Goal: Information Seeking & Learning: Learn about a topic

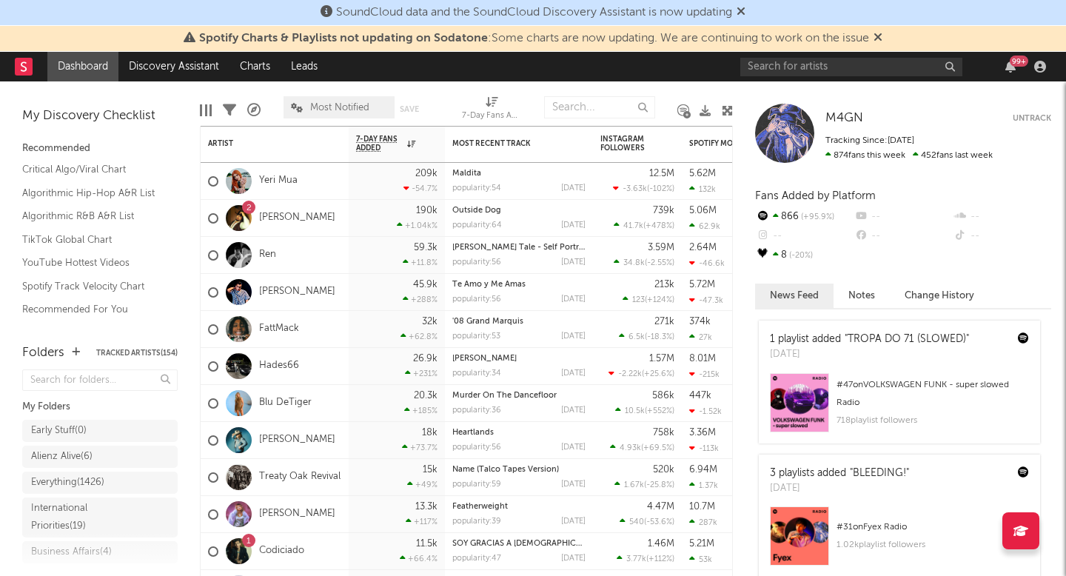
click at [780, 77] on div "99 +" at bounding box center [896, 67] width 311 height 30
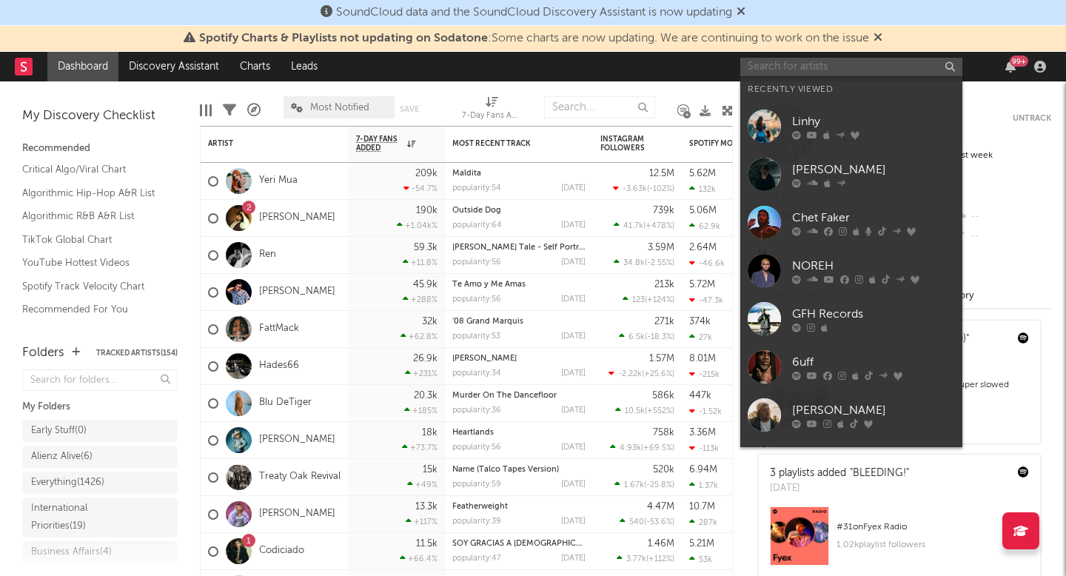
click at [781, 69] on input "text" at bounding box center [852, 67] width 222 height 19
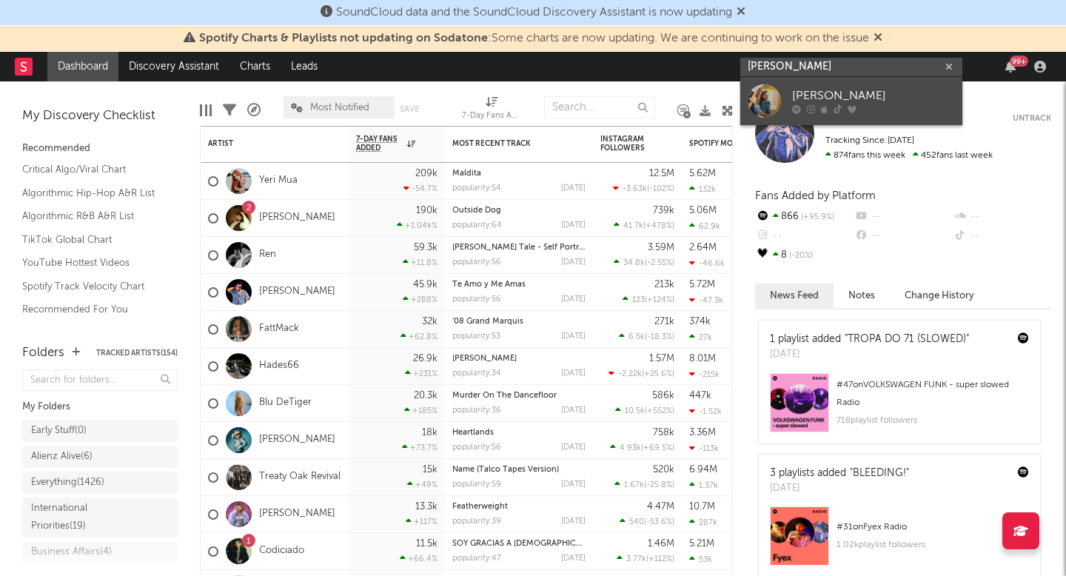
type input "emma nadersen"
click at [808, 92] on div "[PERSON_NAME]" at bounding box center [873, 96] width 163 height 18
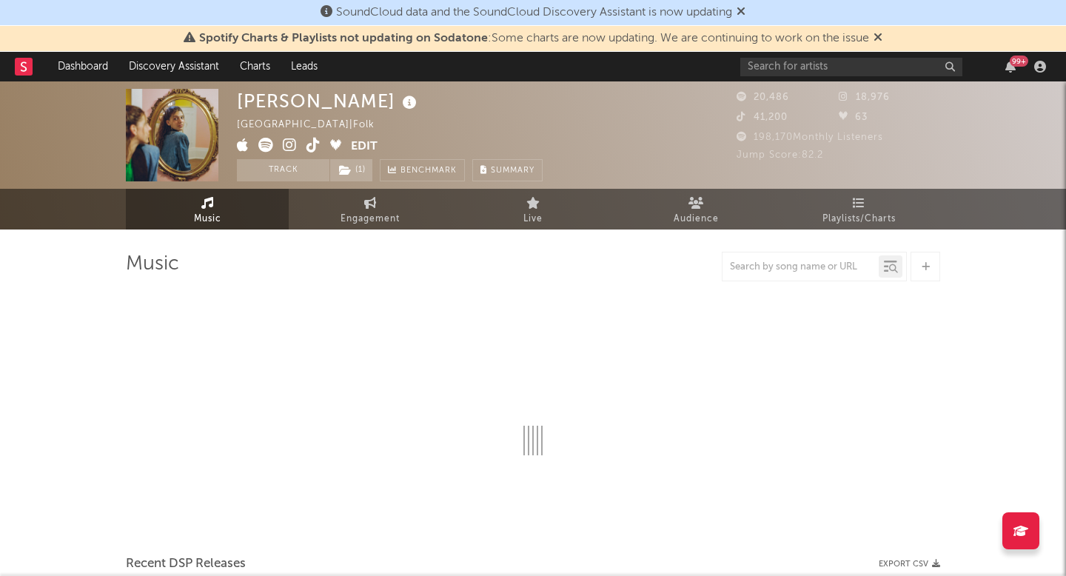
select select "6m"
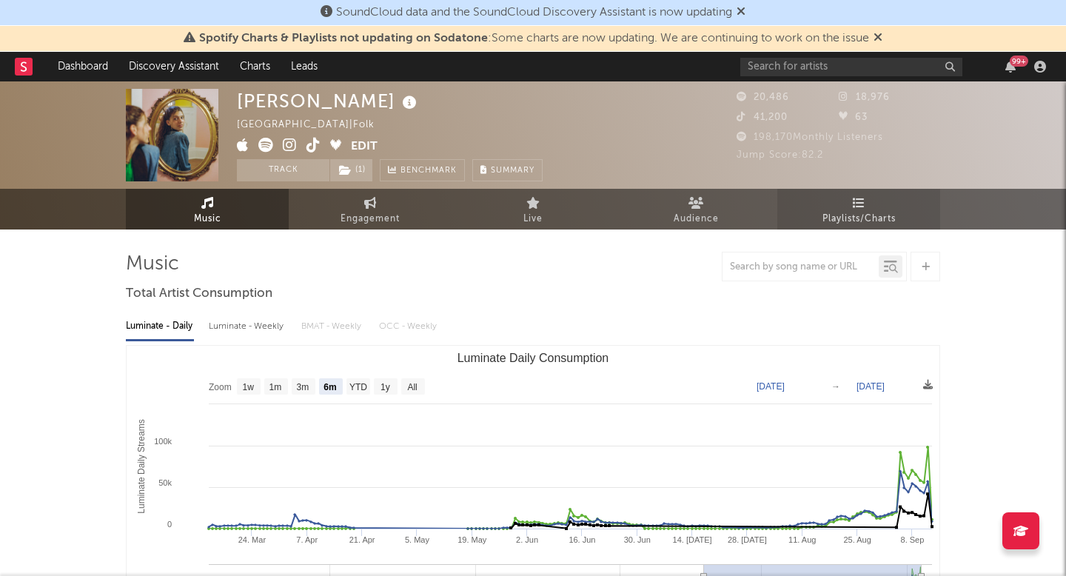
click at [846, 203] on link "Playlists/Charts" at bounding box center [859, 209] width 163 height 41
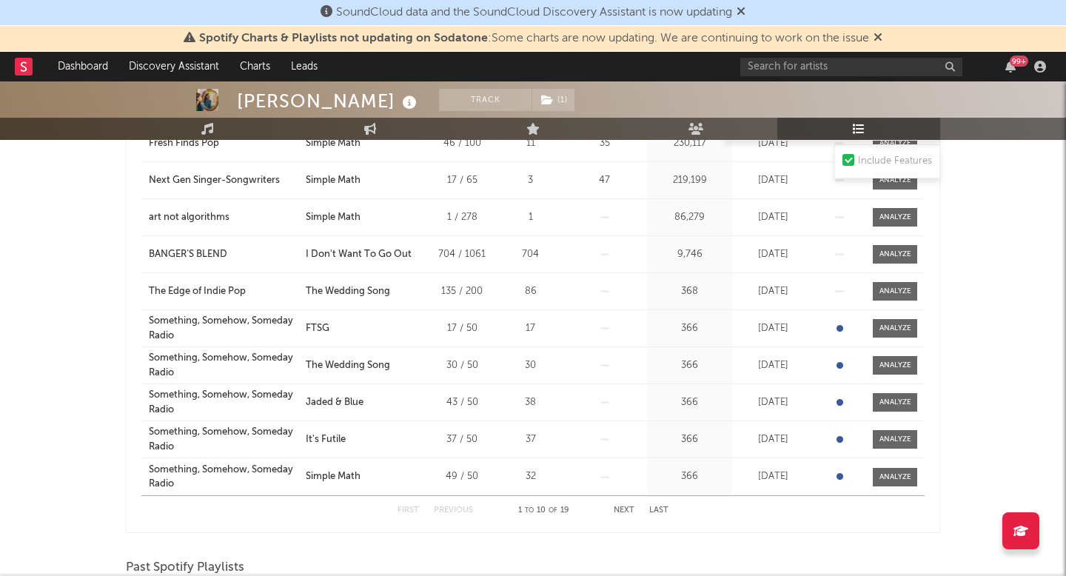
scroll to position [340, 0]
click at [619, 511] on button "Next" at bounding box center [624, 509] width 21 height 8
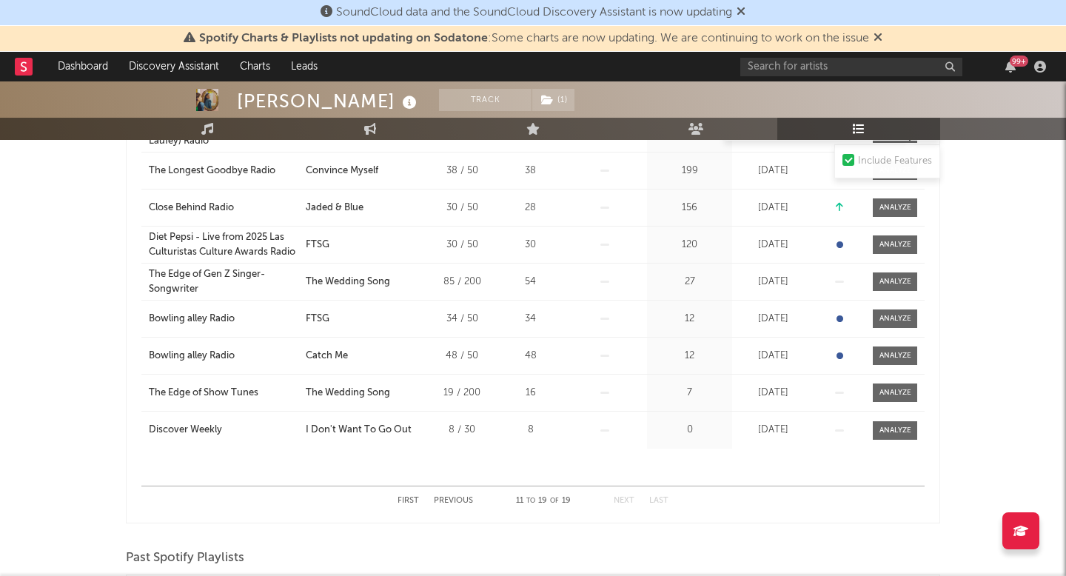
scroll to position [0, 0]
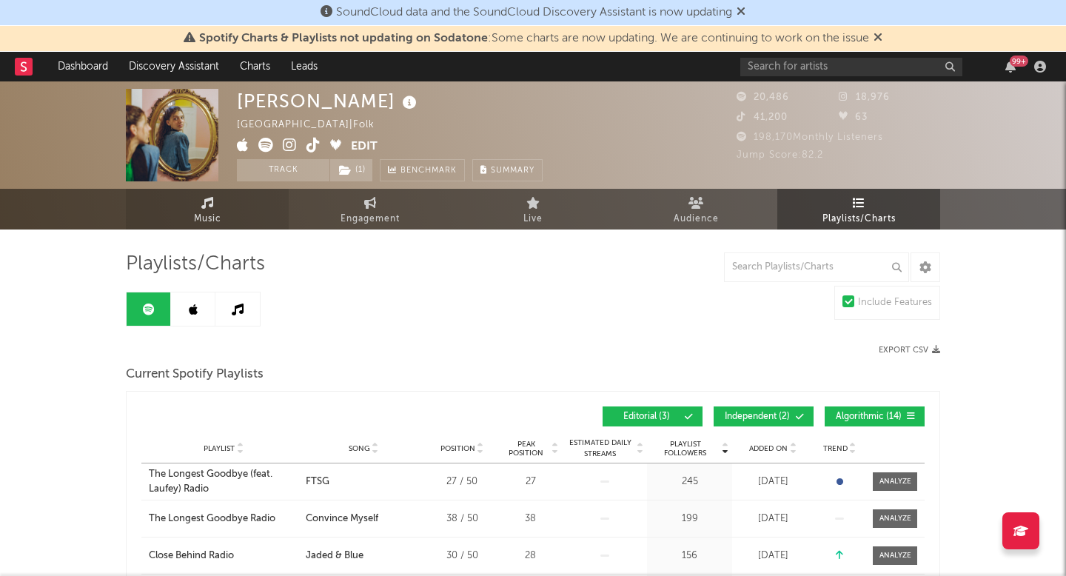
click at [203, 203] on icon at bounding box center [207, 203] width 13 height 12
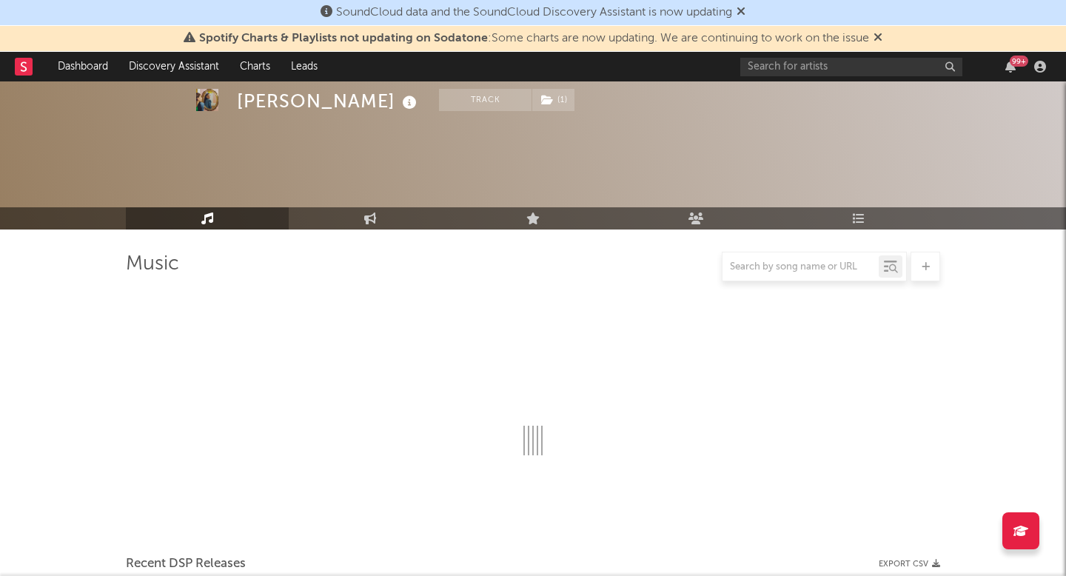
select select "6m"
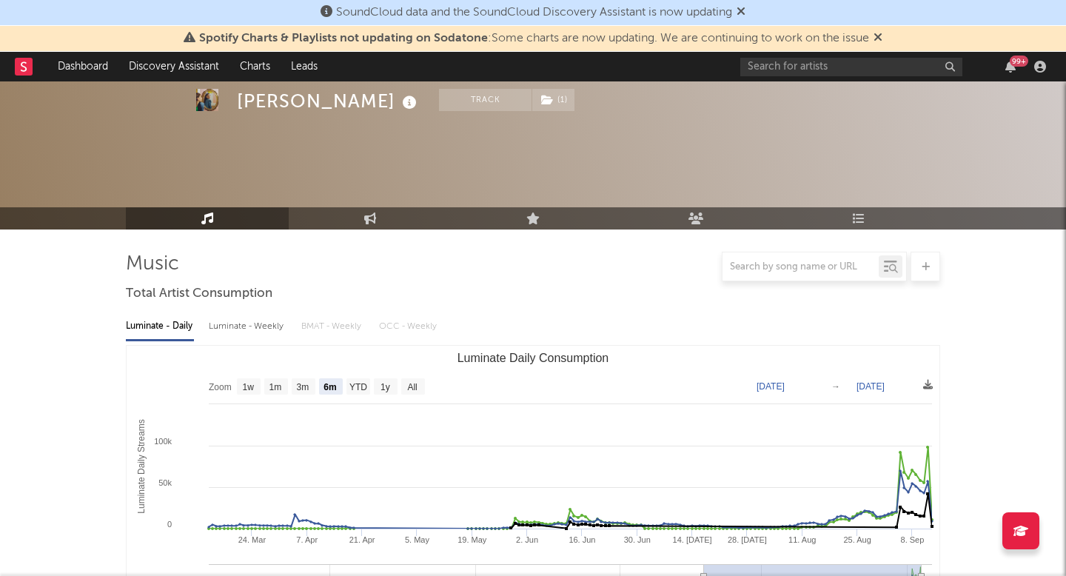
scroll to position [158, 0]
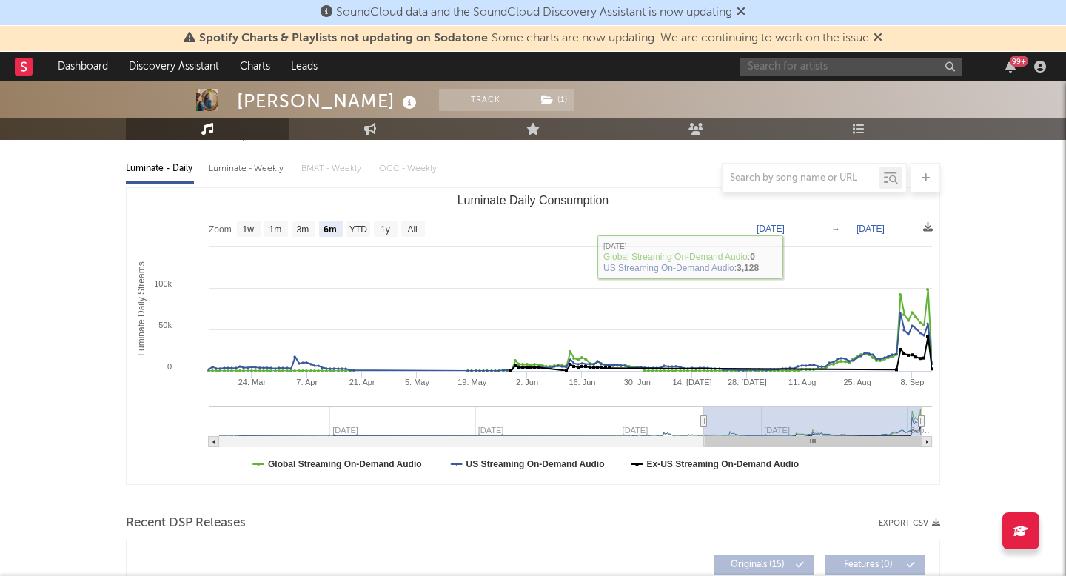
click at [767, 59] on input "text" at bounding box center [852, 67] width 222 height 19
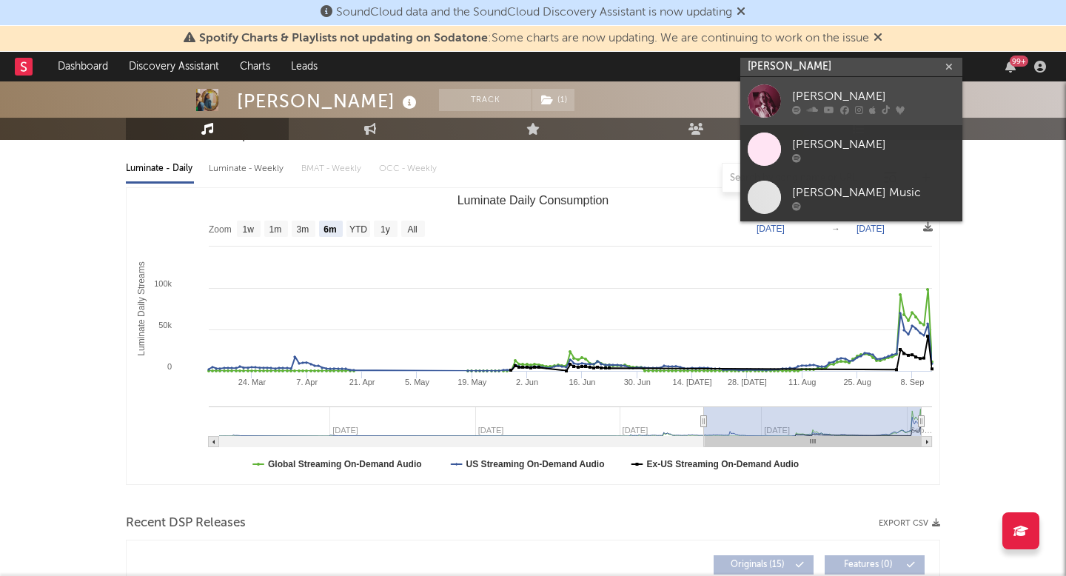
type input "haley joelle"
click at [815, 101] on div "Haley Joelle" at bounding box center [873, 96] width 163 height 18
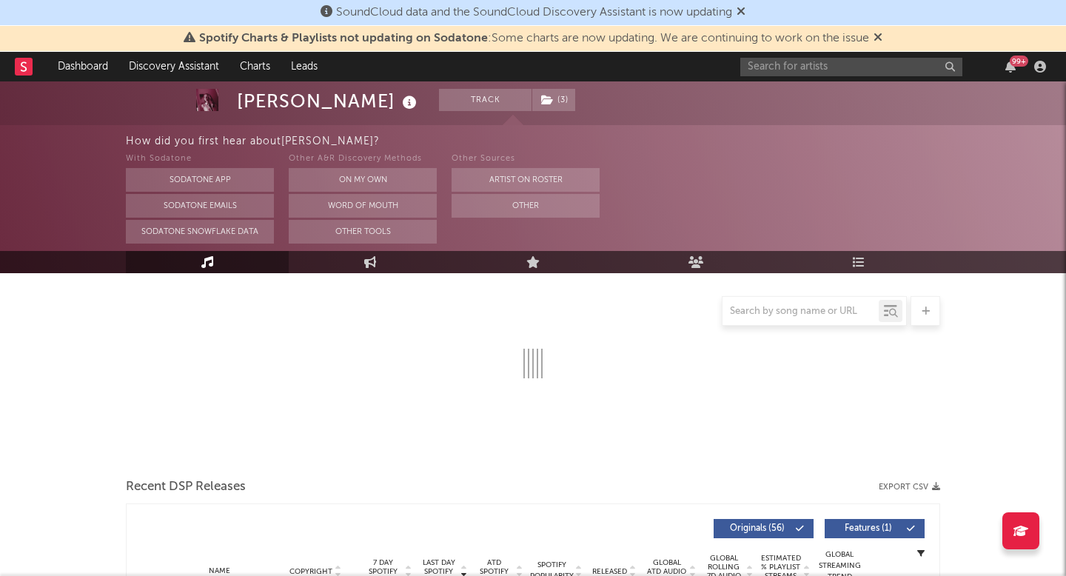
scroll to position [213, 0]
select select "6m"
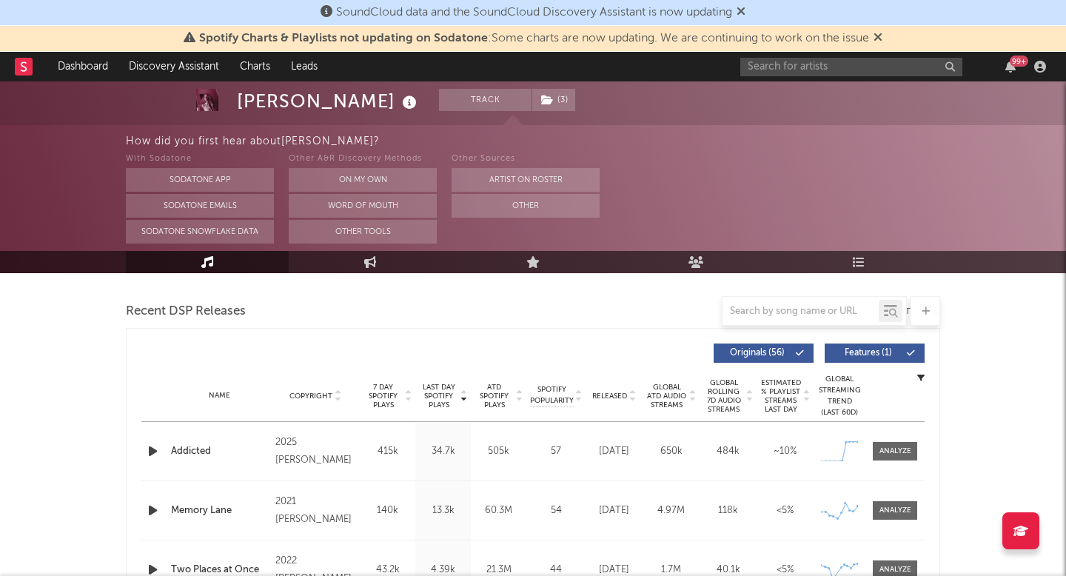
scroll to position [508, 0]
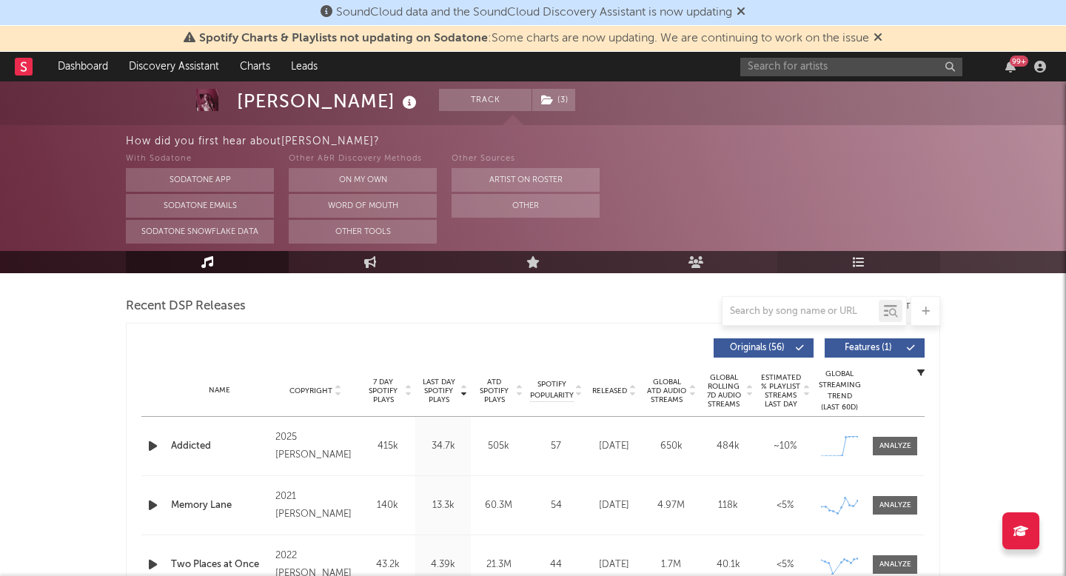
click at [866, 270] on link "Playlists/Charts" at bounding box center [859, 262] width 163 height 22
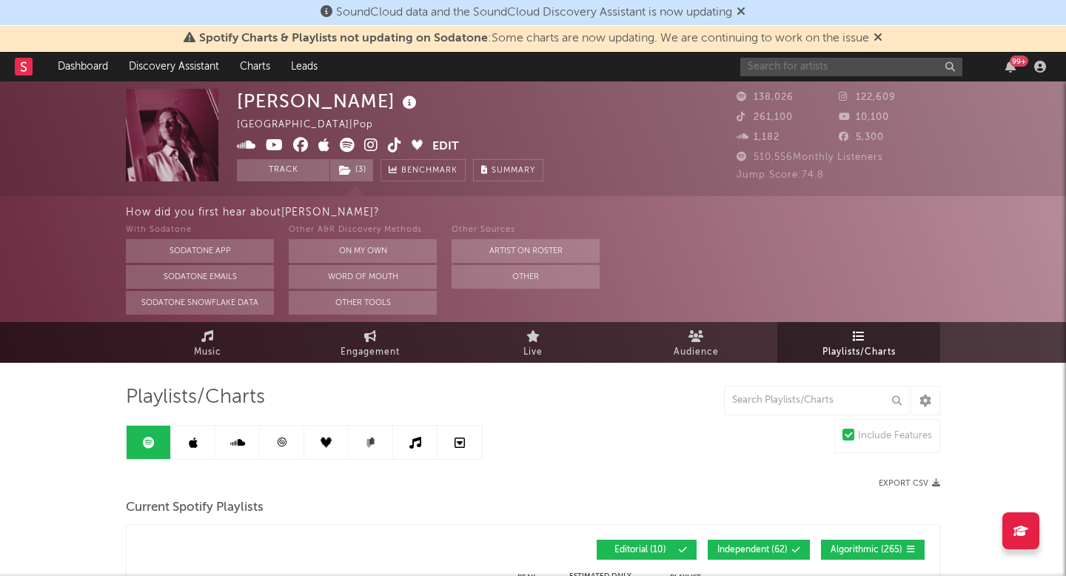
click at [861, 64] on input "text" at bounding box center [852, 67] width 222 height 19
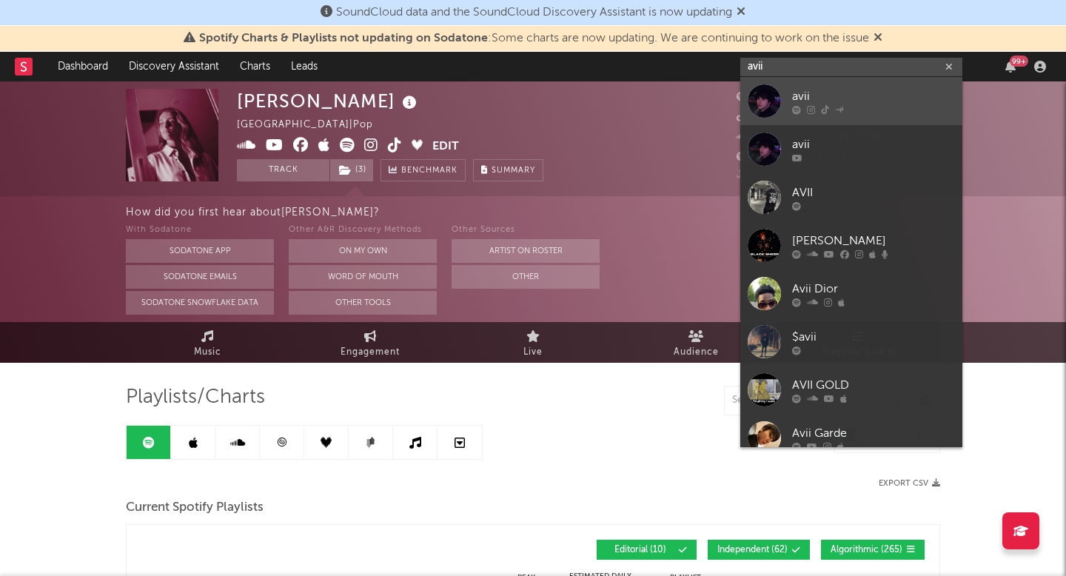
type input "avii"
click at [862, 92] on div "avii" at bounding box center [873, 96] width 163 height 18
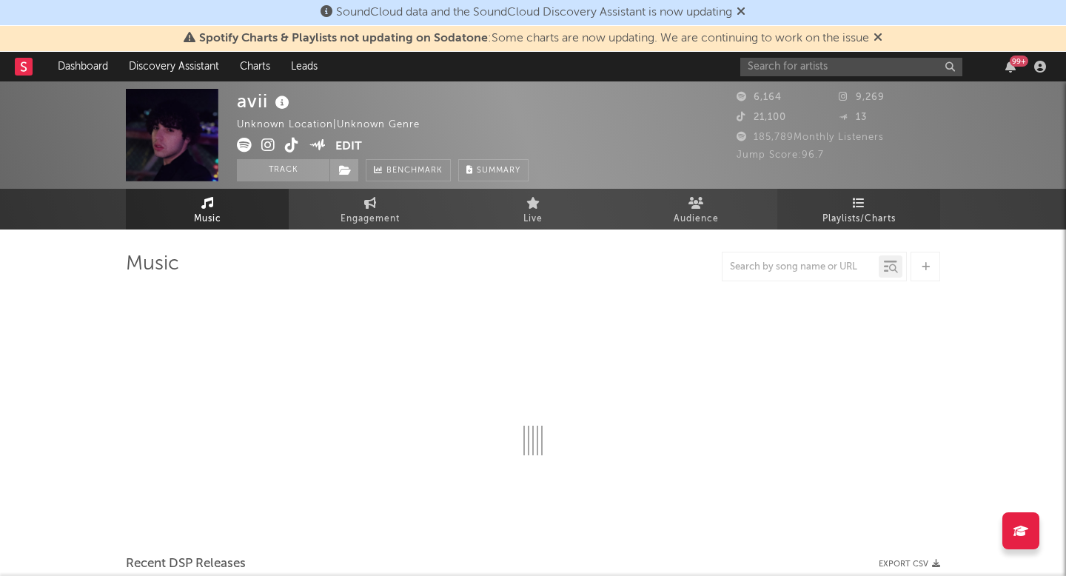
select select "1w"
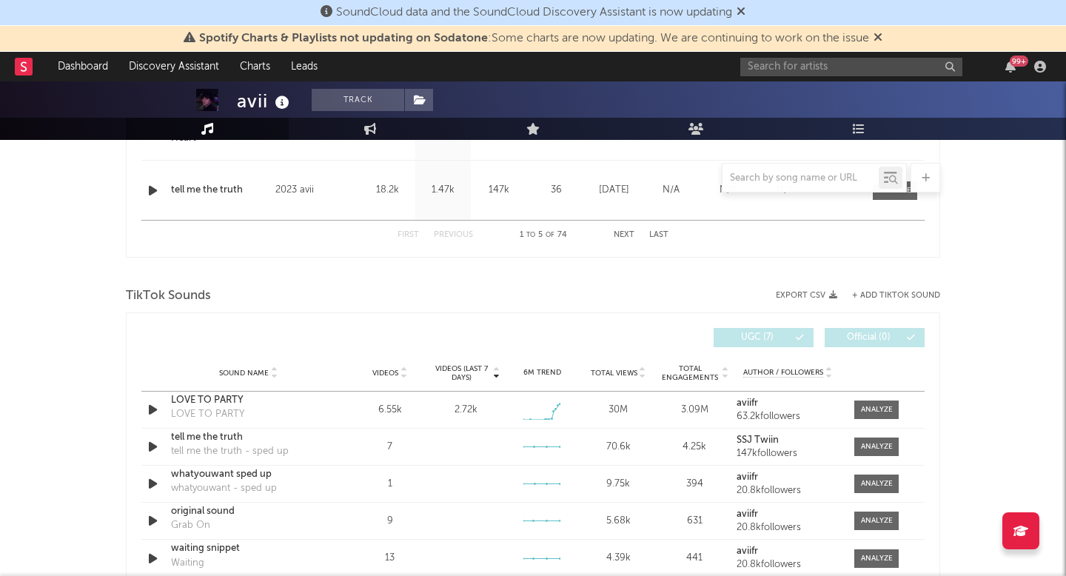
scroll to position [924, 0]
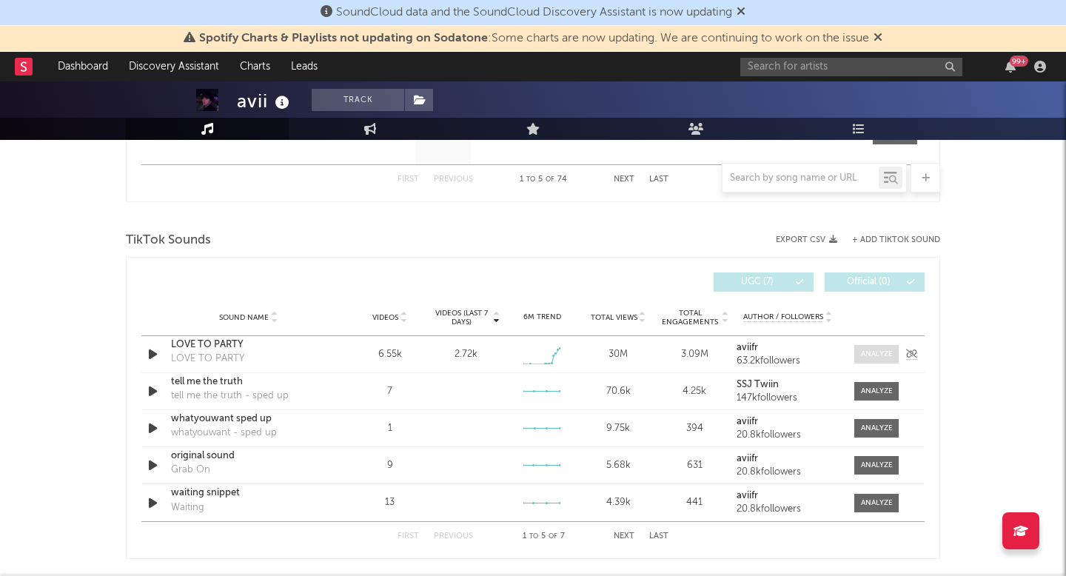
click at [886, 362] on span at bounding box center [877, 354] width 44 height 19
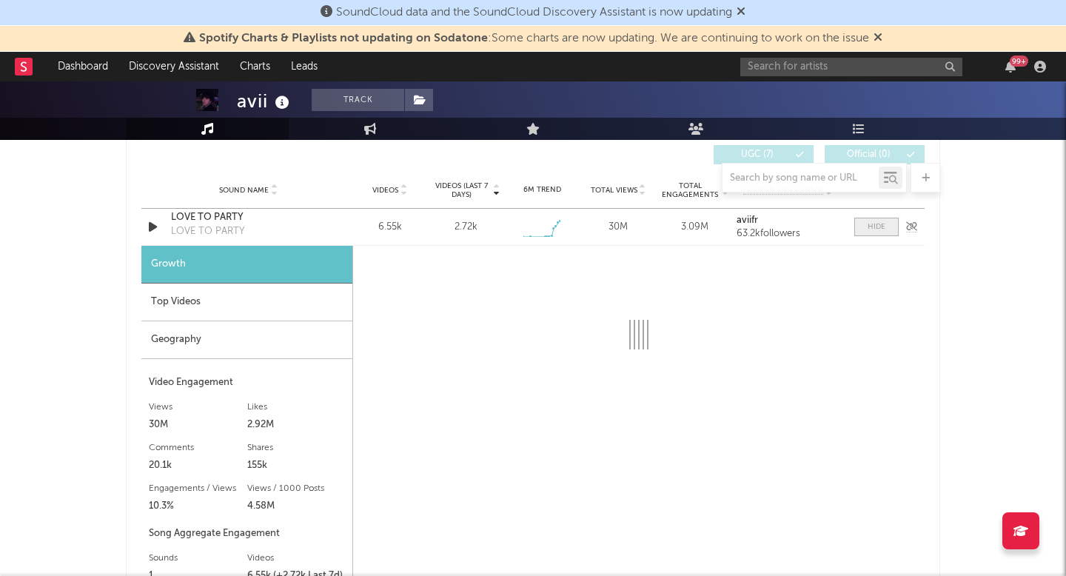
scroll to position [1119, 0]
select select "1w"
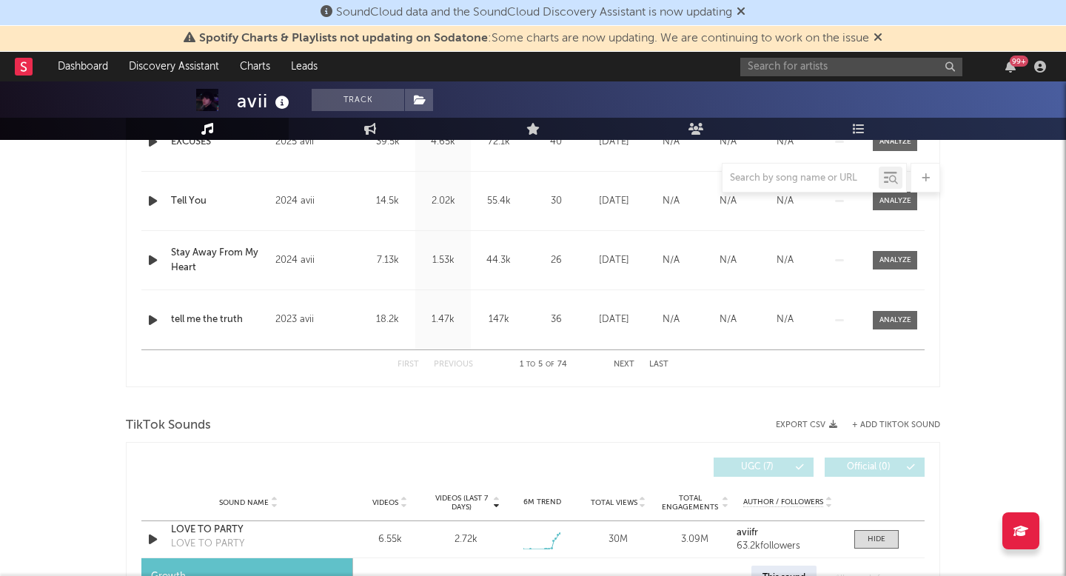
scroll to position [1066, 0]
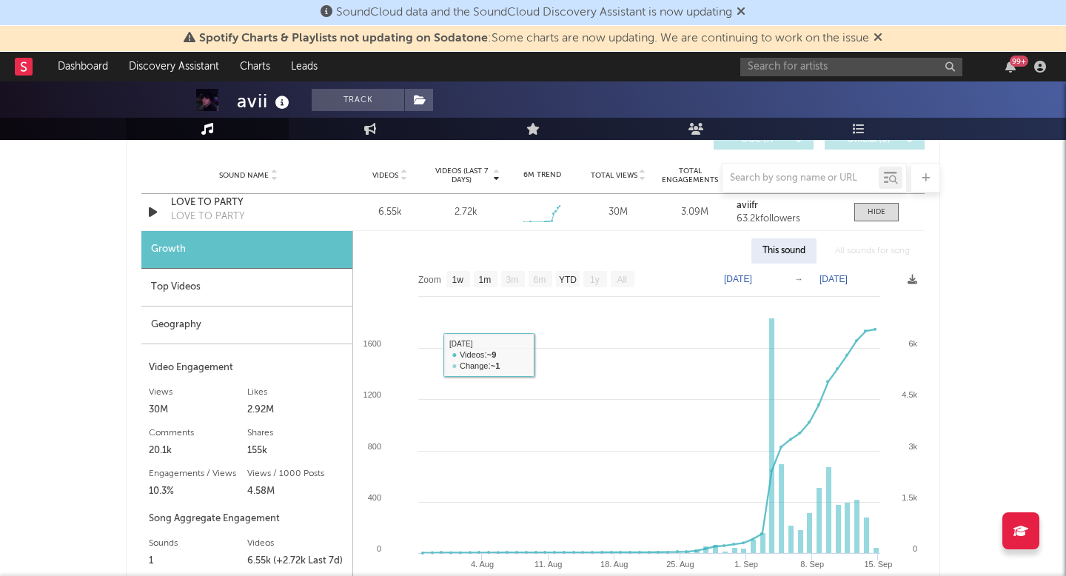
click at [221, 297] on div "Top Videos" at bounding box center [246, 288] width 211 height 38
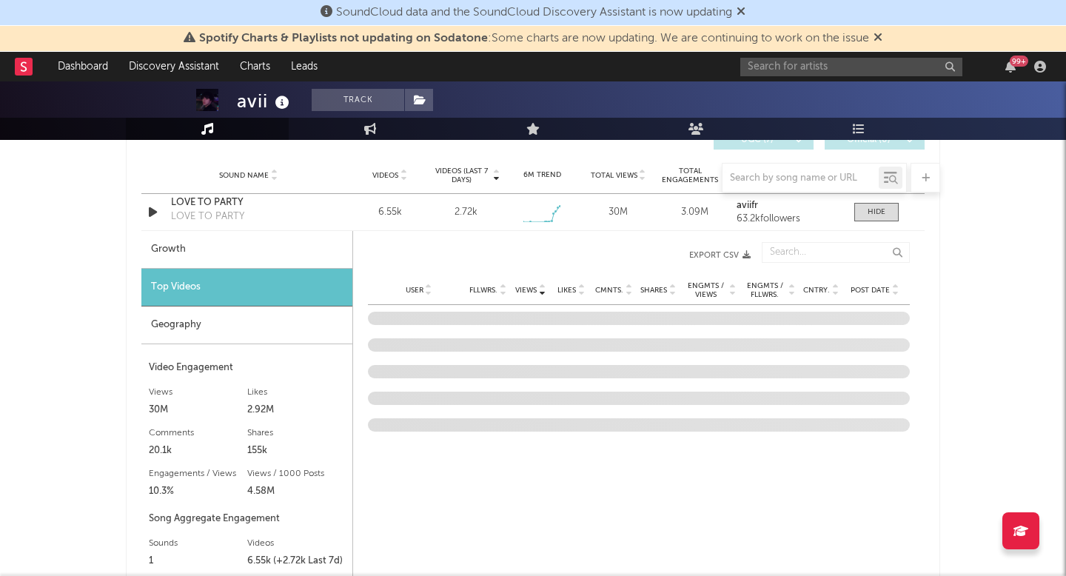
scroll to position [1119, 0]
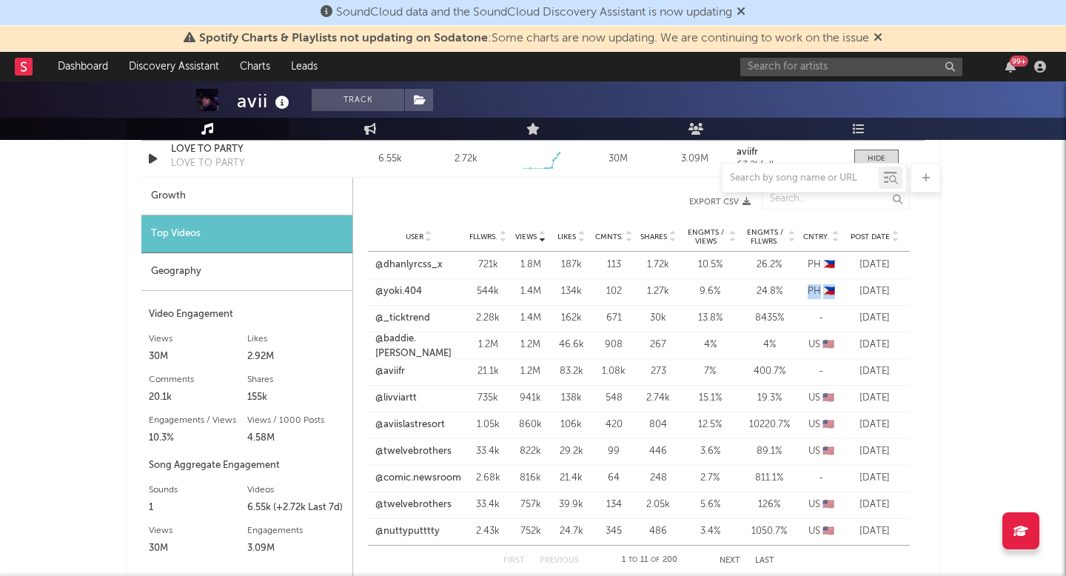
drag, startPoint x: 830, startPoint y: 293, endPoint x: 805, endPoint y: 290, distance: 25.5
click at [805, 290] on div "PH 🇵🇭" at bounding box center [821, 291] width 37 height 15
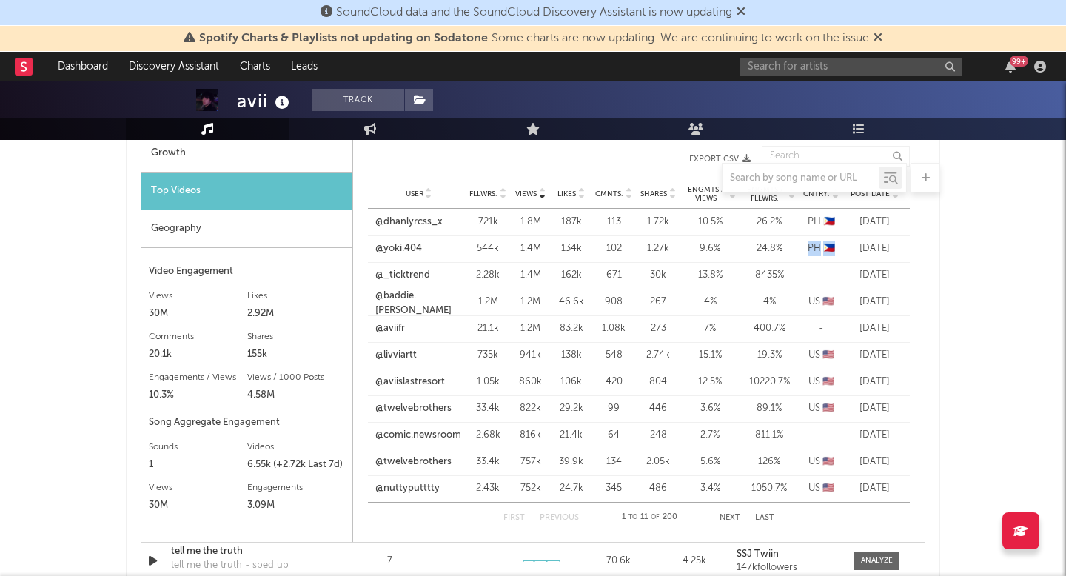
scroll to position [1164, 0]
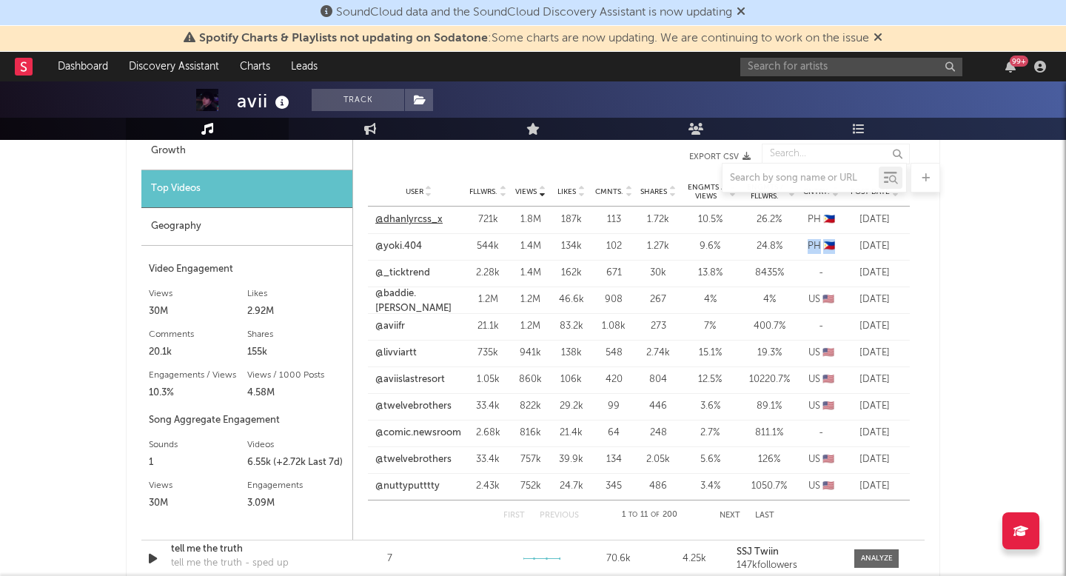
click at [397, 216] on link "@dhanlyrcss_x" at bounding box center [408, 220] width 67 height 15
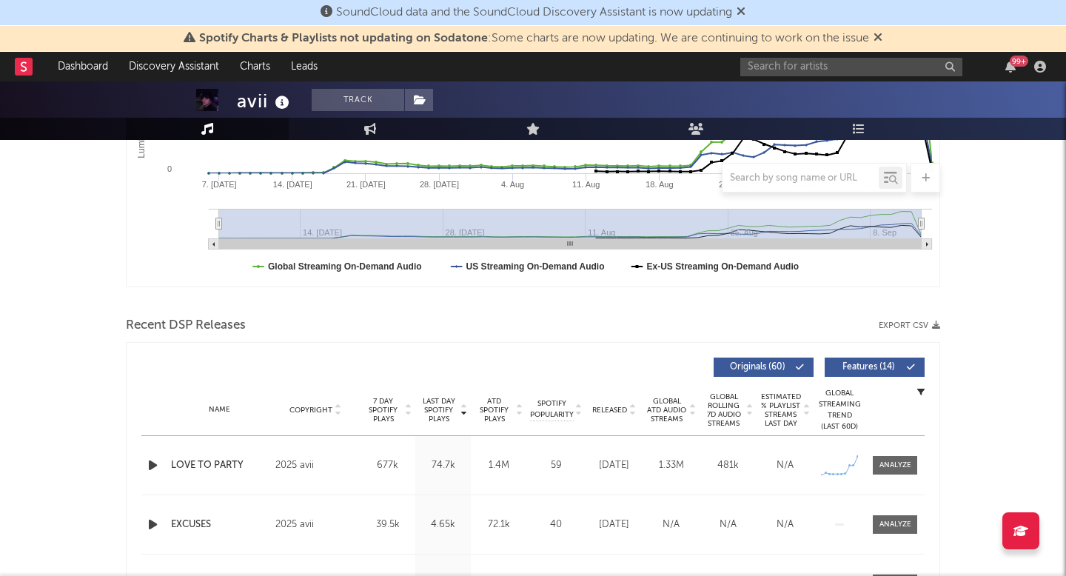
scroll to position [0, 0]
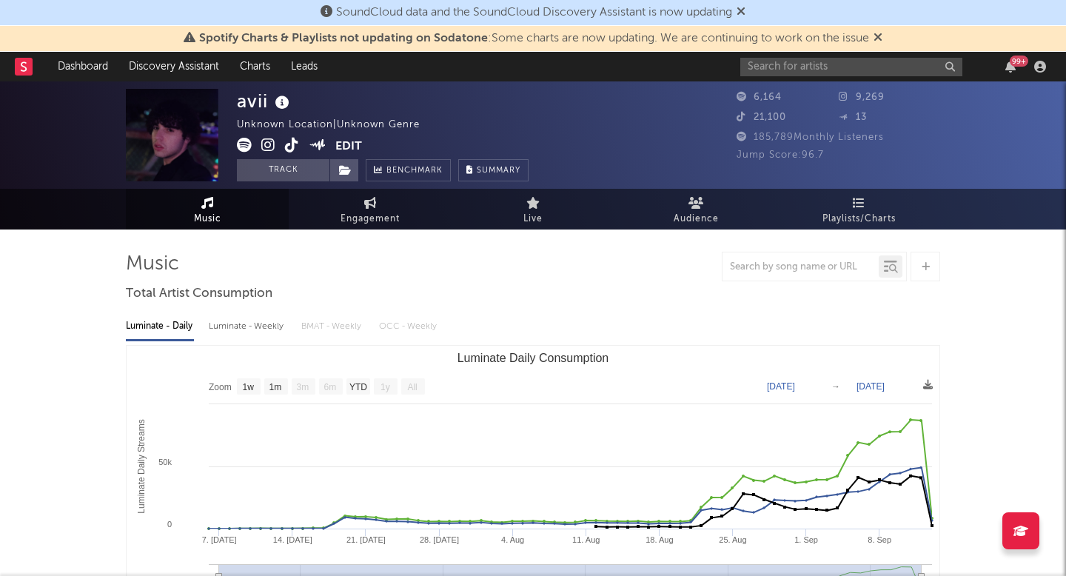
click at [742, 10] on icon at bounding box center [741, 11] width 9 height 12
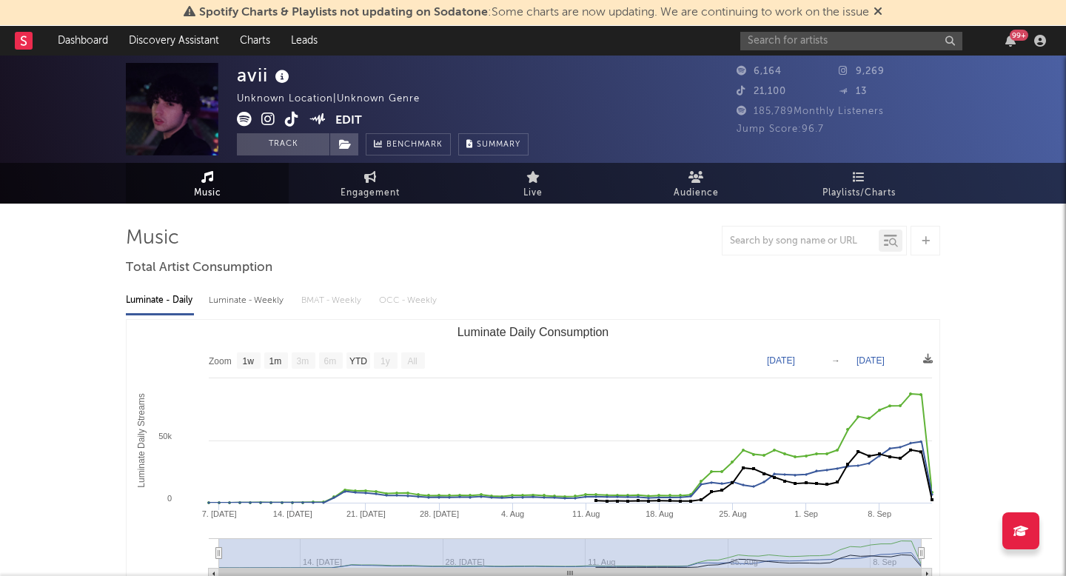
click at [880, 12] on icon at bounding box center [878, 11] width 9 height 12
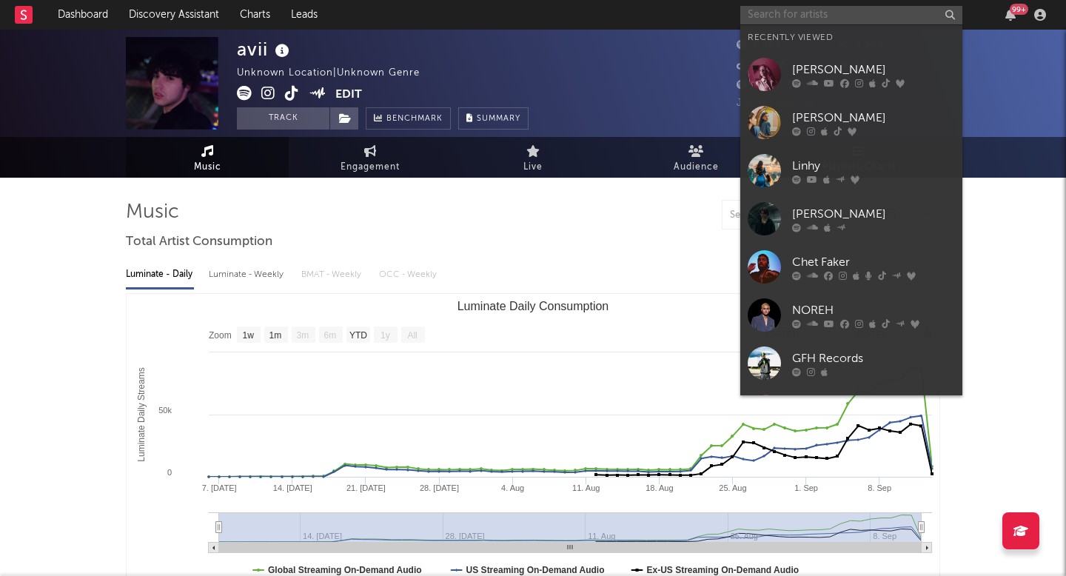
click at [824, 13] on input "text" at bounding box center [852, 15] width 222 height 19
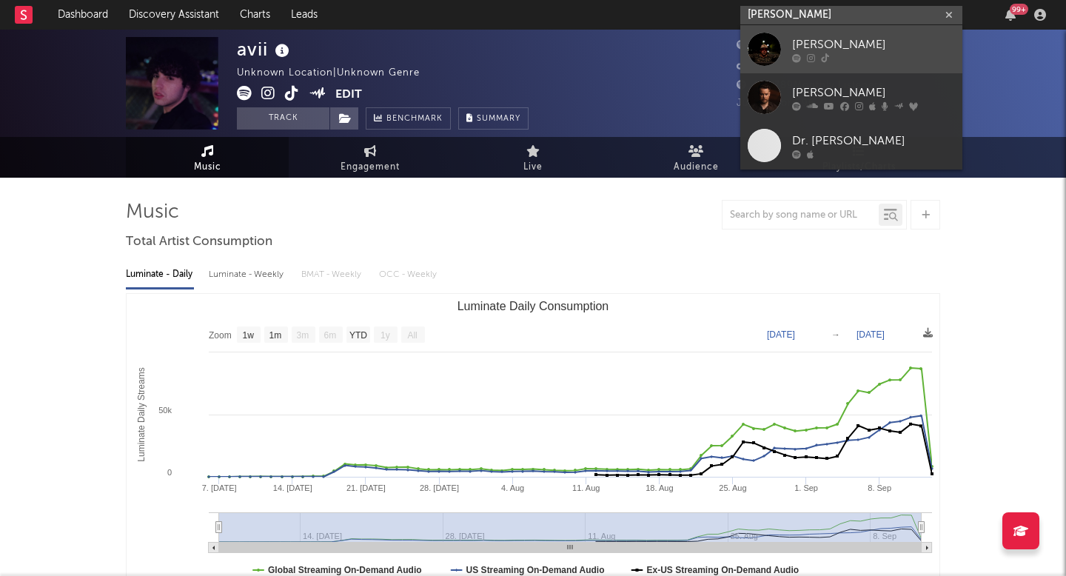
type input "davis cook"
click at [833, 46] on div "Davis Cook" at bounding box center [873, 45] width 163 height 18
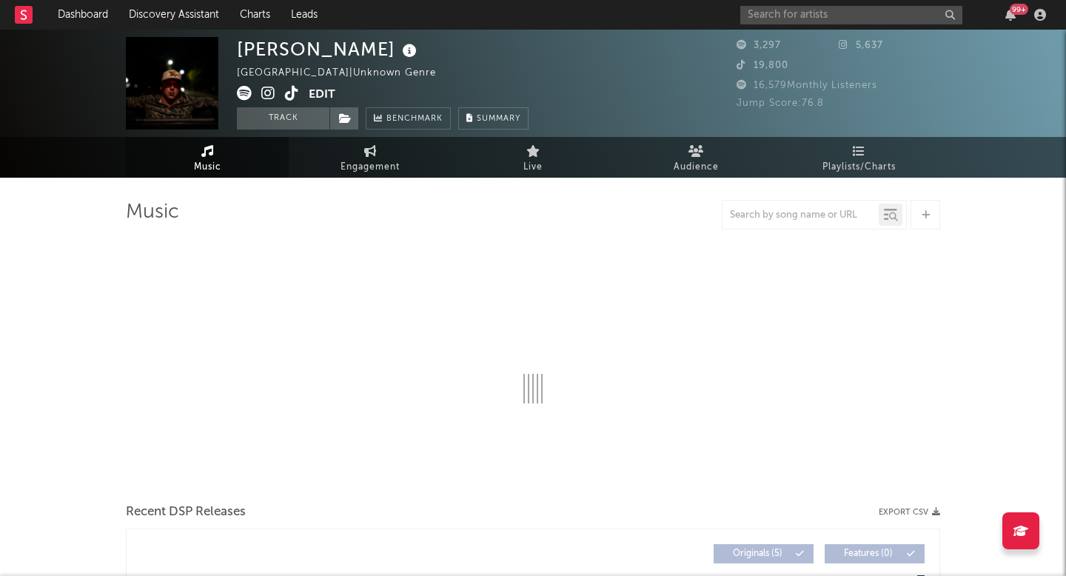
select select "1w"
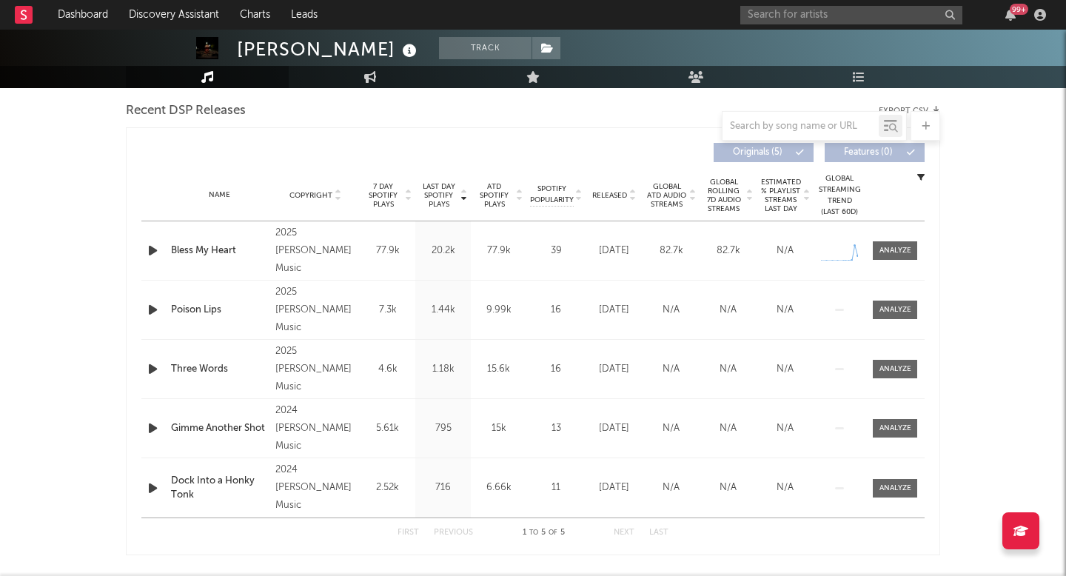
scroll to position [524, 0]
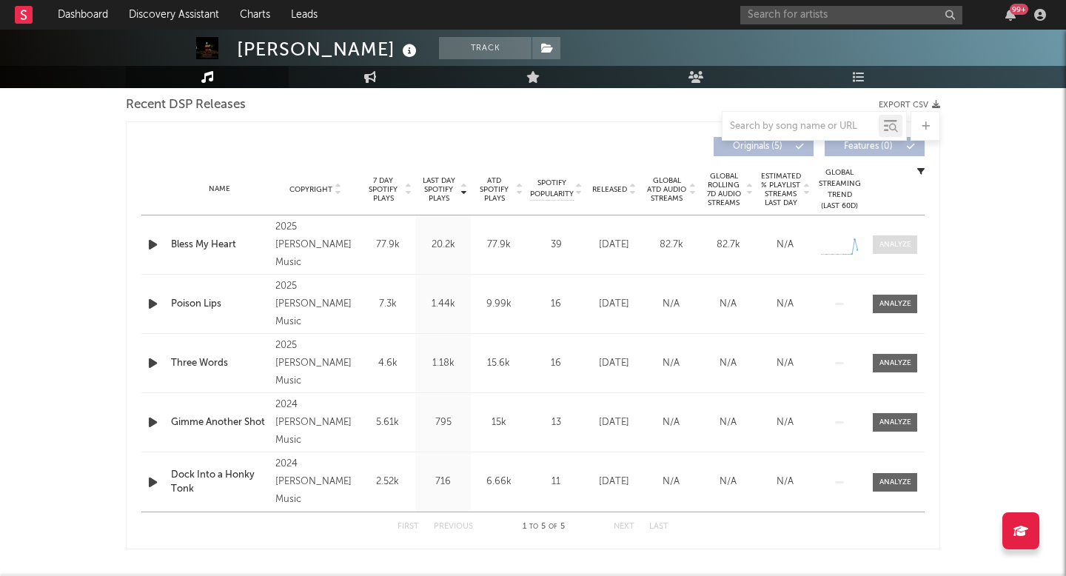
click at [889, 240] on div at bounding box center [896, 244] width 32 height 11
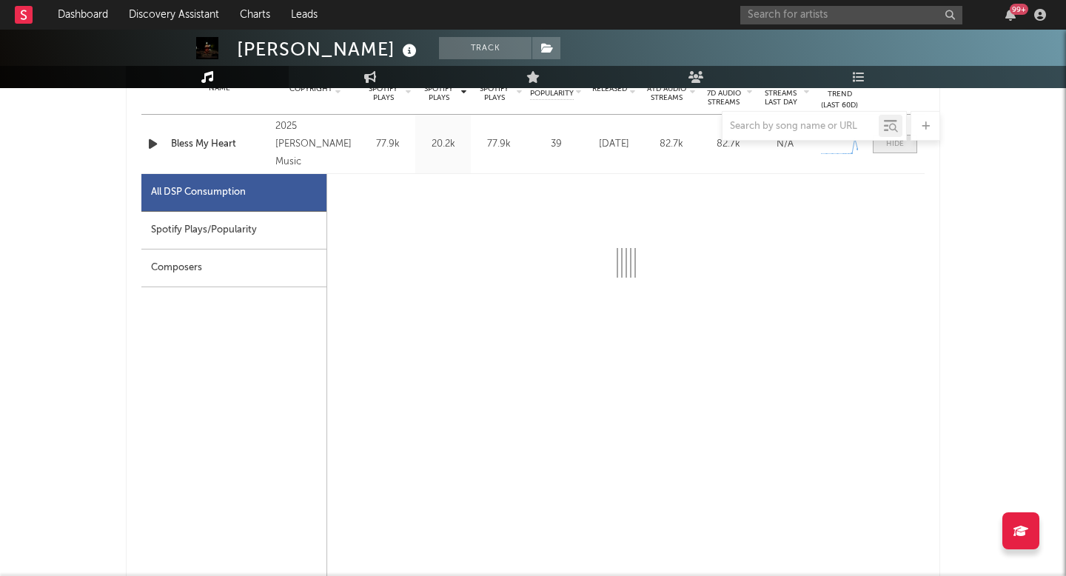
select select "1w"
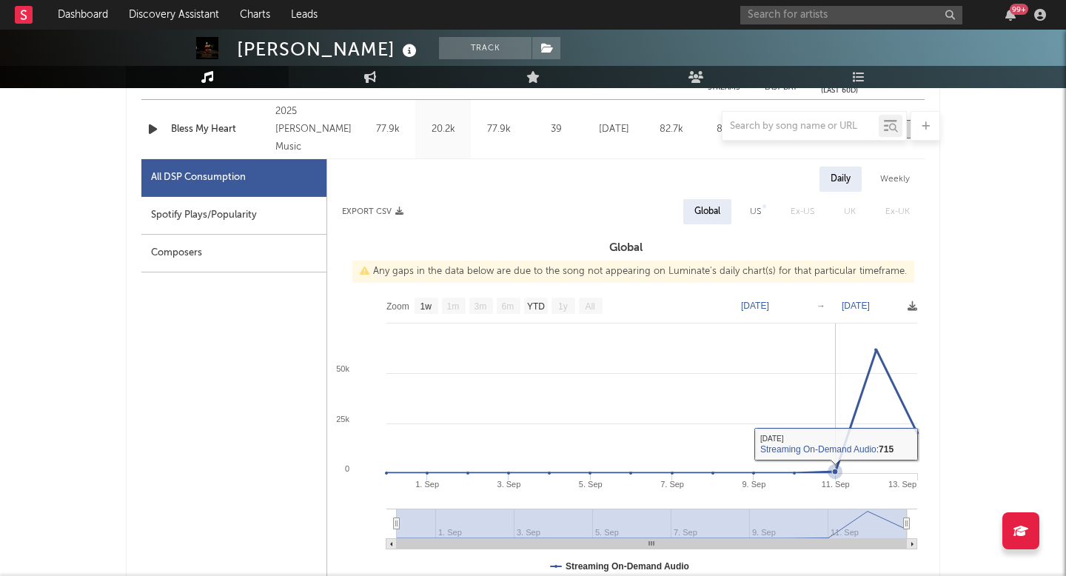
scroll to position [635, 0]
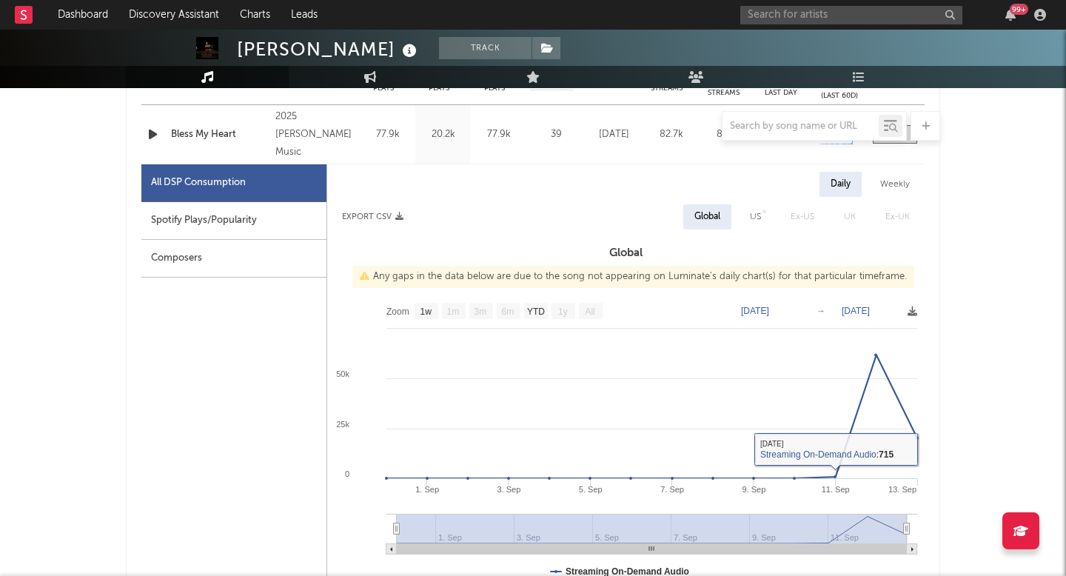
click at [755, 209] on div "US" at bounding box center [755, 217] width 11 height 18
select select "1w"
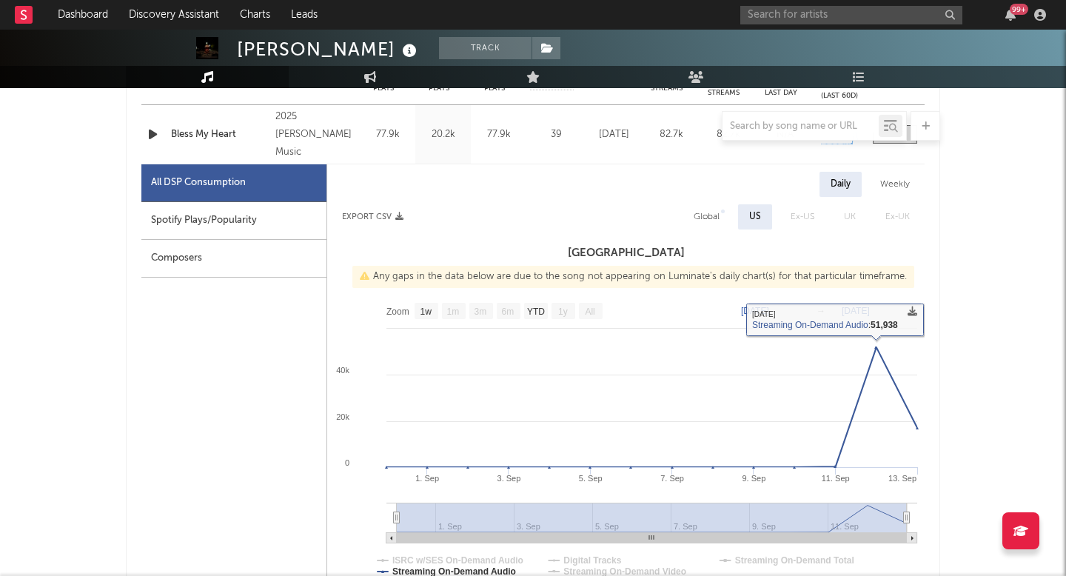
click at [717, 219] on div "Global" at bounding box center [707, 217] width 26 height 18
select select "1w"
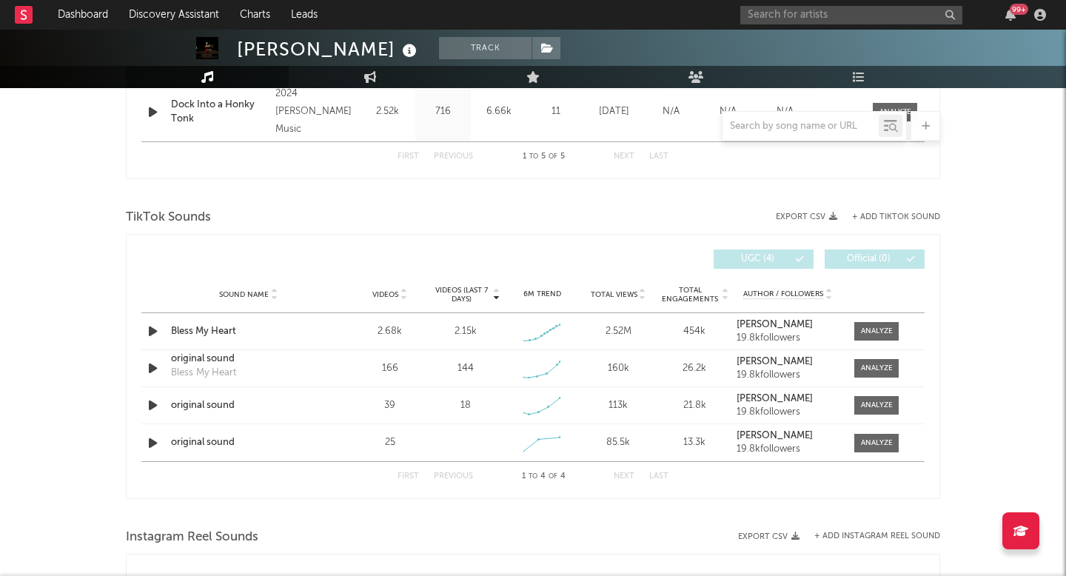
scroll to position [1600, 0]
click at [861, 332] on div at bounding box center [877, 330] width 32 height 11
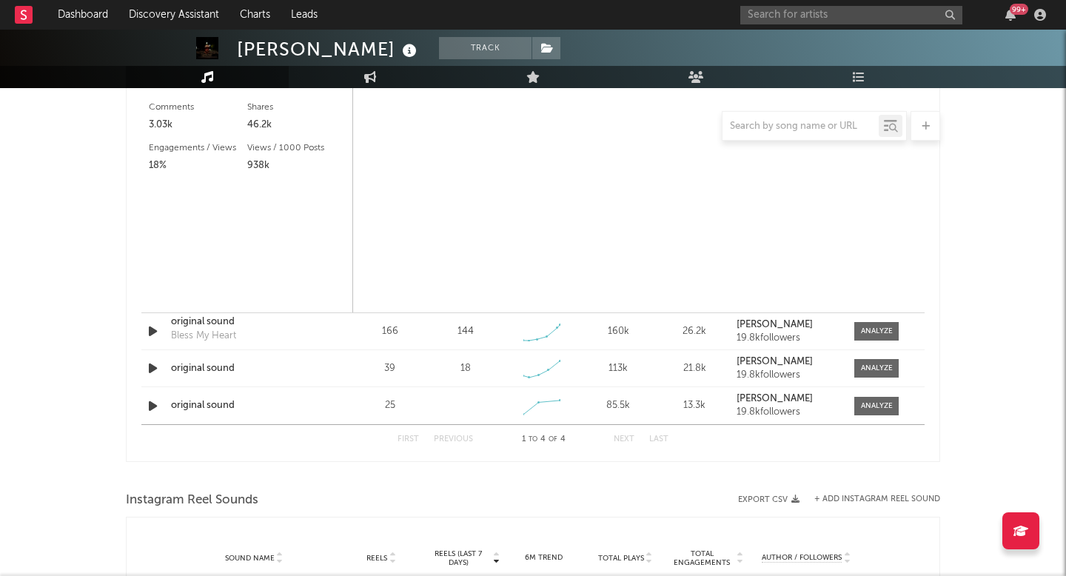
select select "1w"
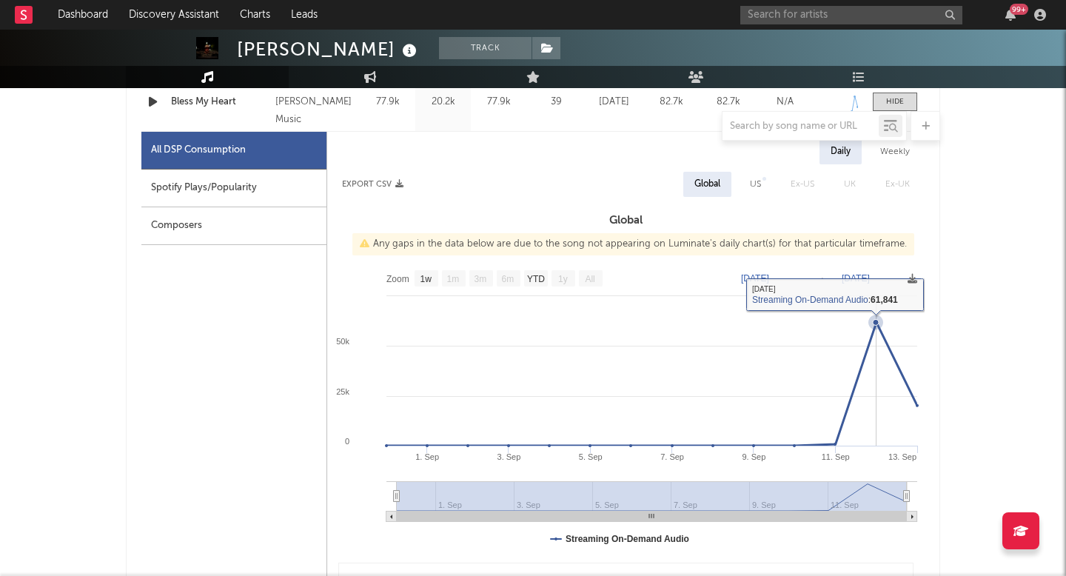
scroll to position [629, 0]
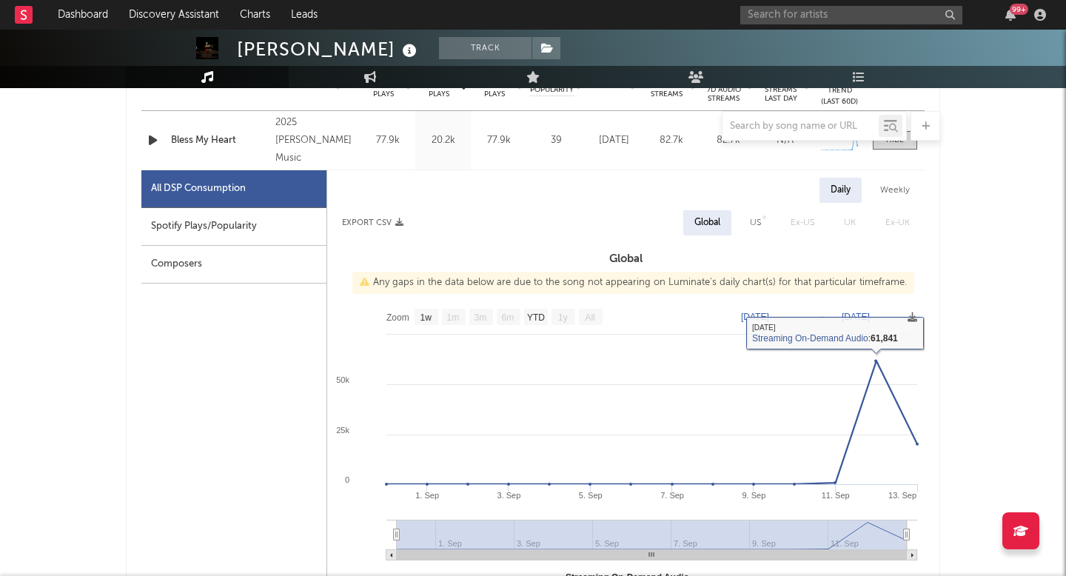
click at [752, 222] on div "US" at bounding box center [755, 223] width 11 height 18
select select "1w"
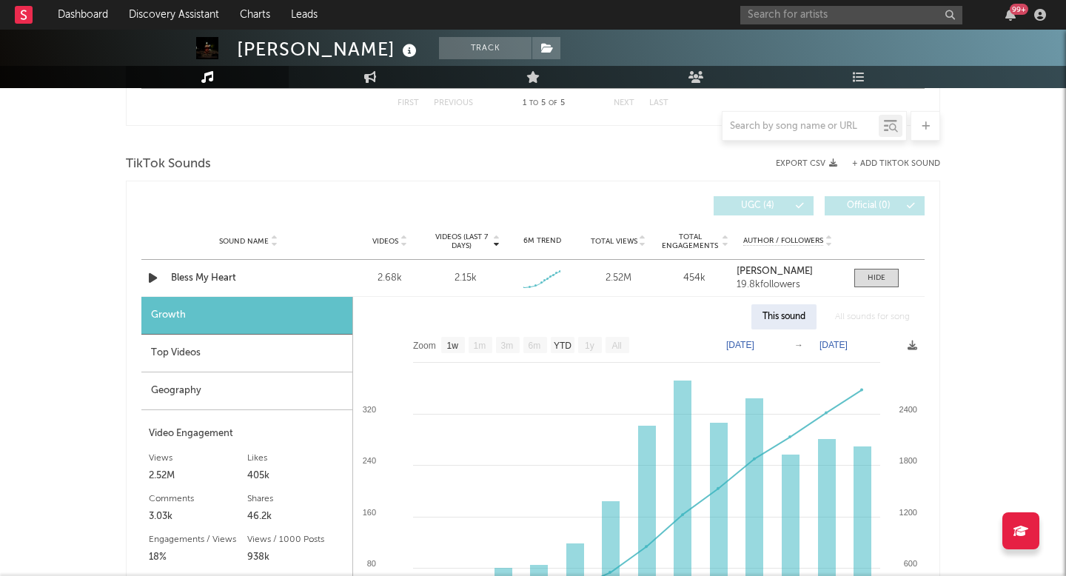
scroll to position [1654, 0]
drag, startPoint x: 213, startPoint y: 479, endPoint x: 190, endPoint y: 448, distance: 39.1
click at [190, 448] on div "Views 2.52M" at bounding box center [198, 466] width 98 height 36
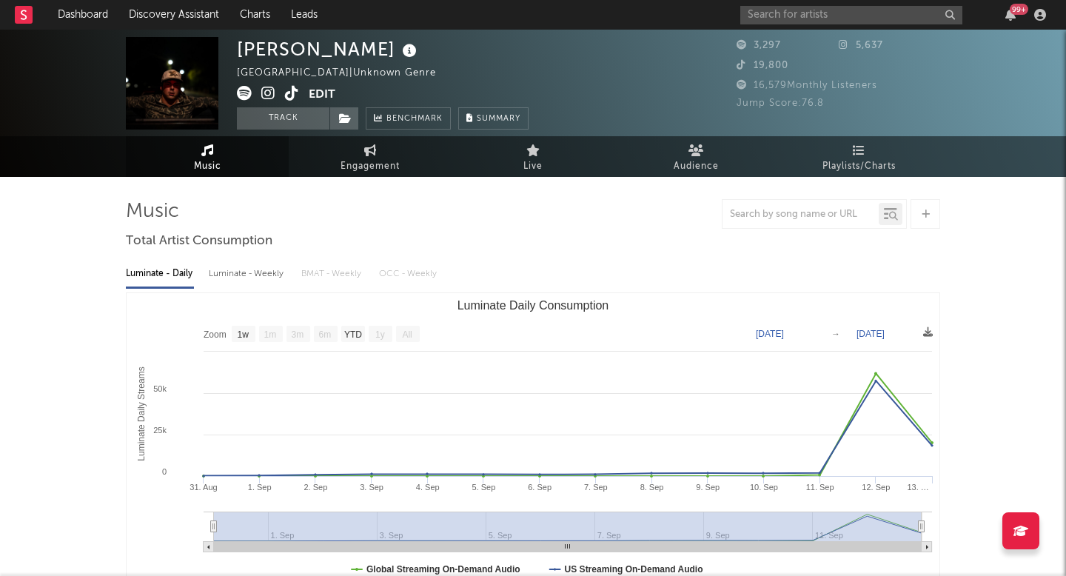
scroll to position [0, 0]
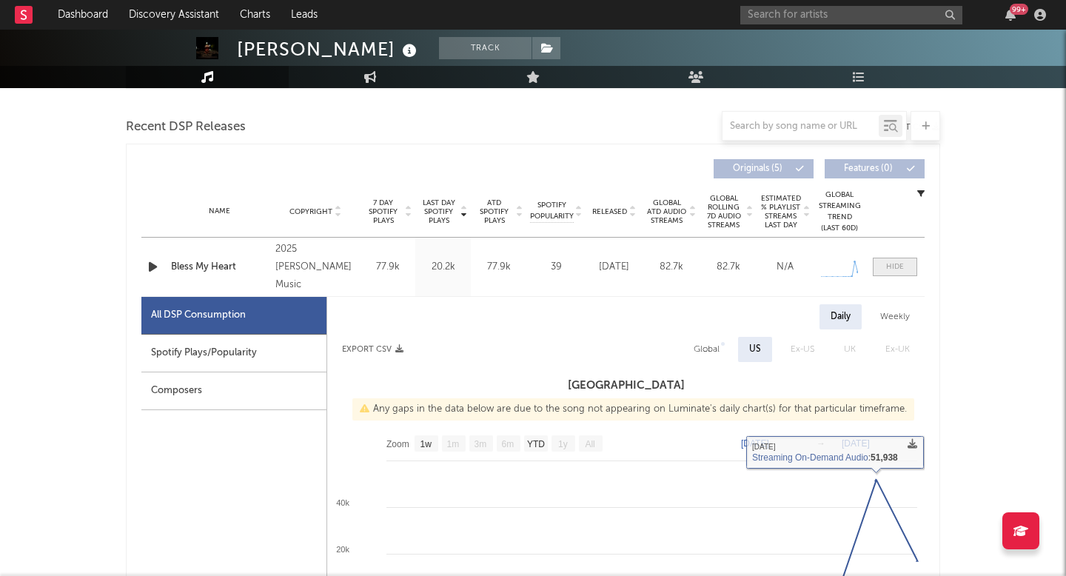
click at [901, 267] on div at bounding box center [895, 266] width 18 height 11
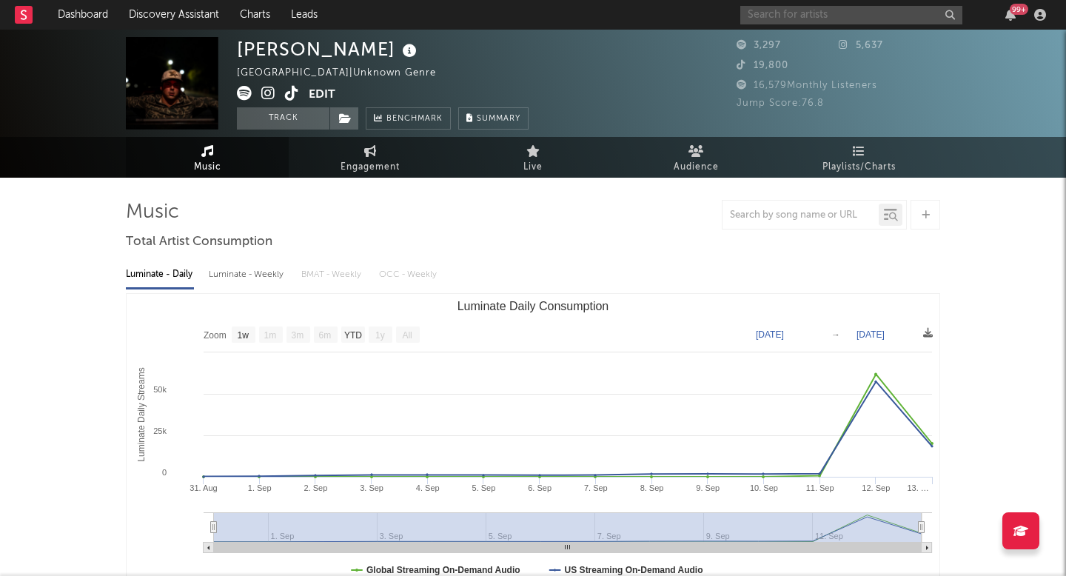
click at [797, 13] on input "text" at bounding box center [852, 15] width 222 height 19
click at [803, 11] on input "brennan" at bounding box center [852, 15] width 222 height 19
type input "brennan"
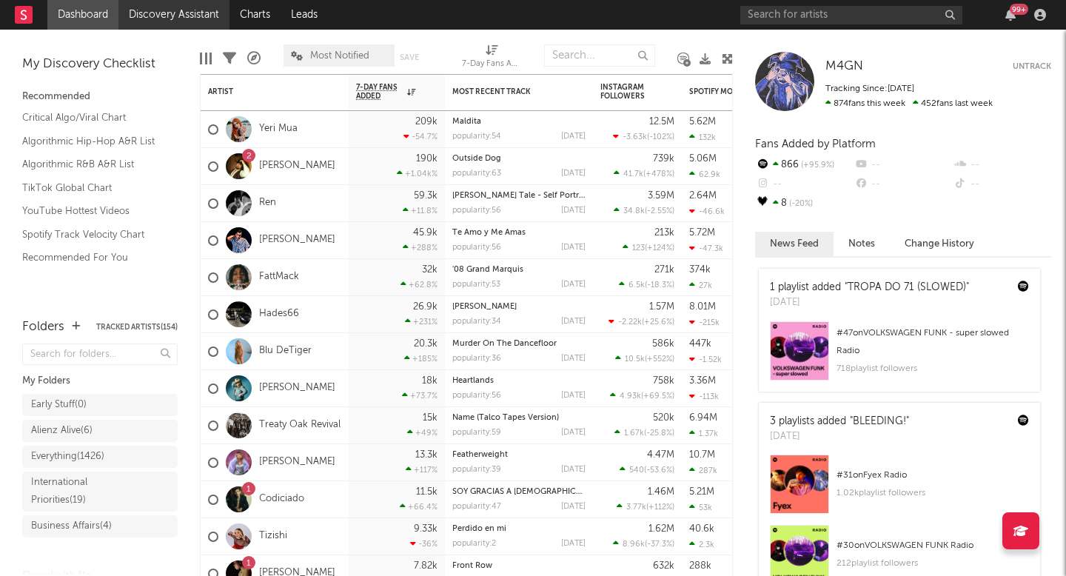
click at [162, 16] on link "Discovery Assistant" at bounding box center [173, 15] width 111 height 30
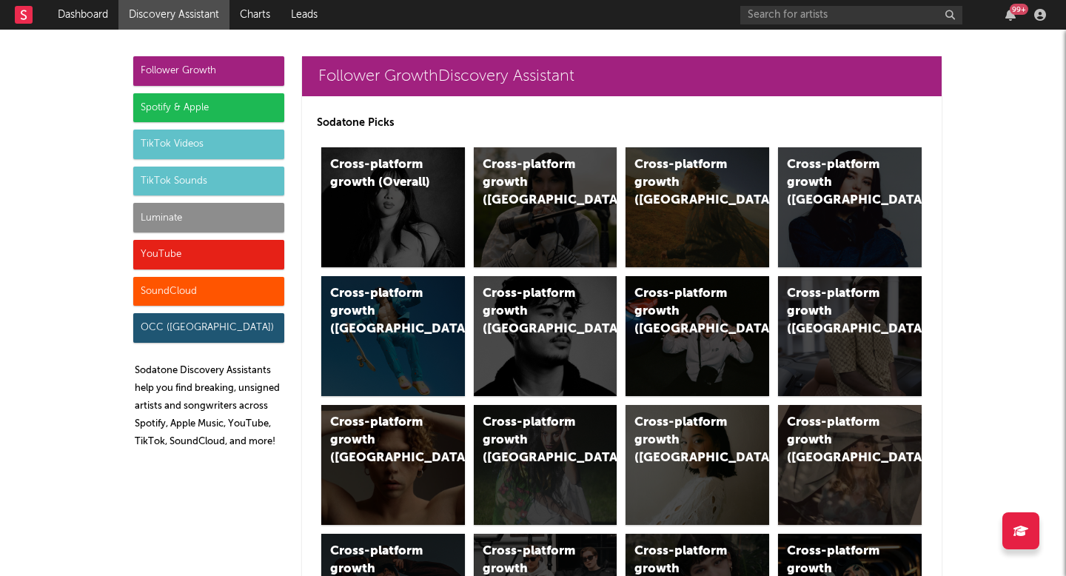
click at [214, 218] on div "Luminate" at bounding box center [208, 218] width 151 height 30
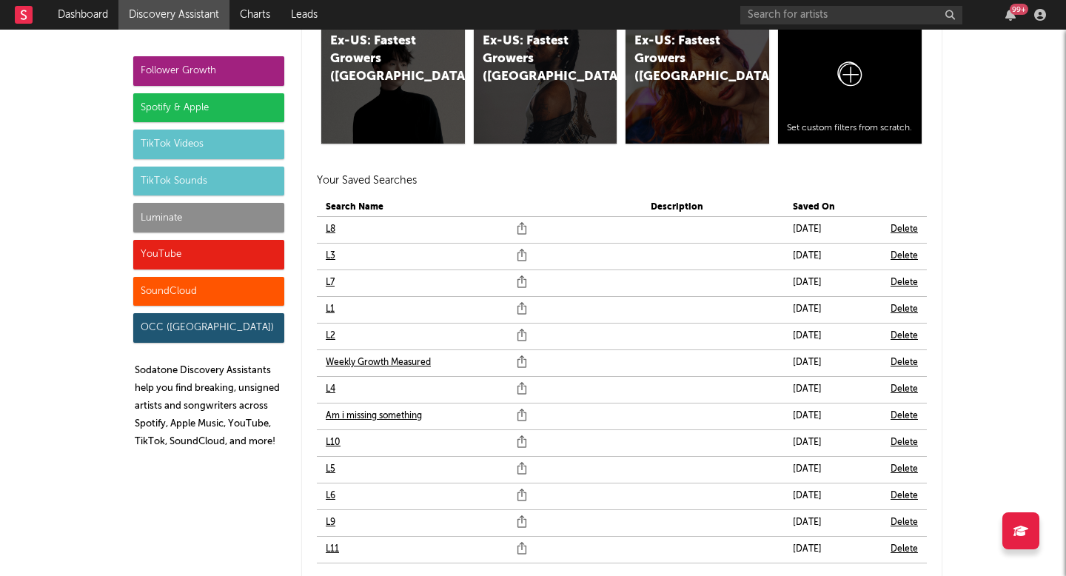
scroll to position [9013, 0]
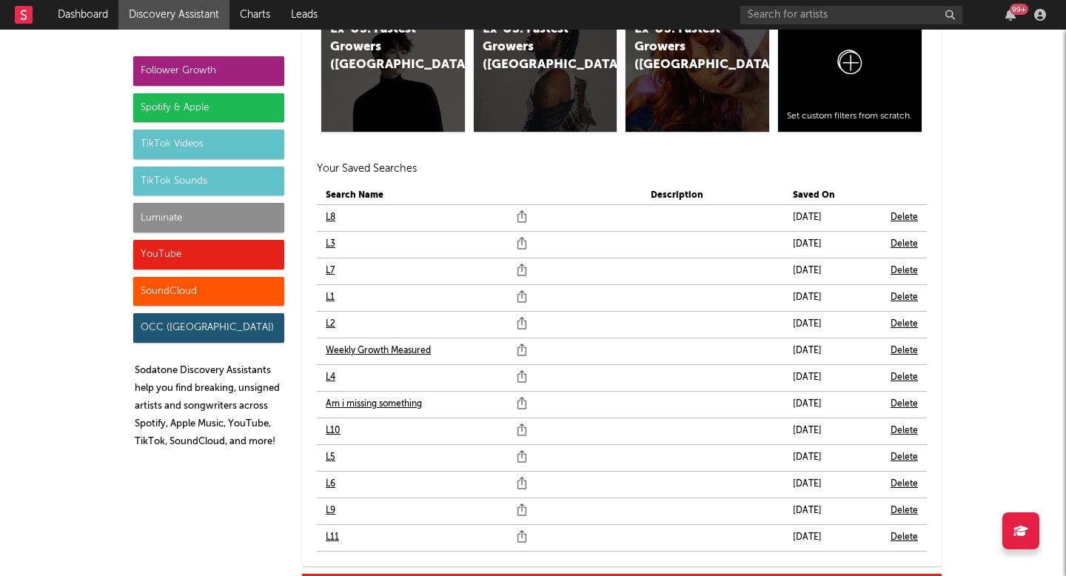
click at [334, 434] on link "L10" at bounding box center [333, 431] width 15 height 18
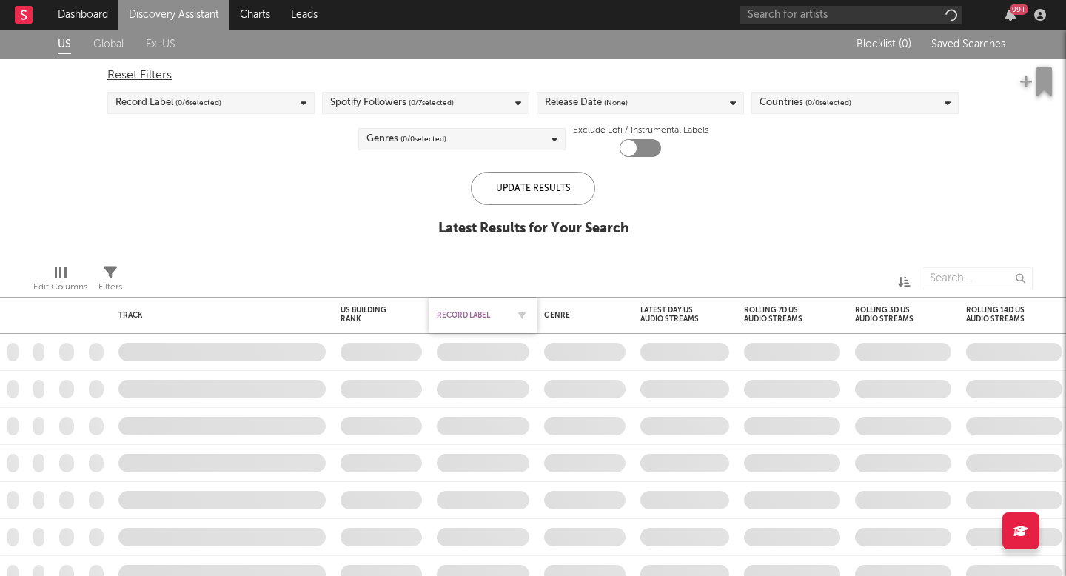
checkbox input "true"
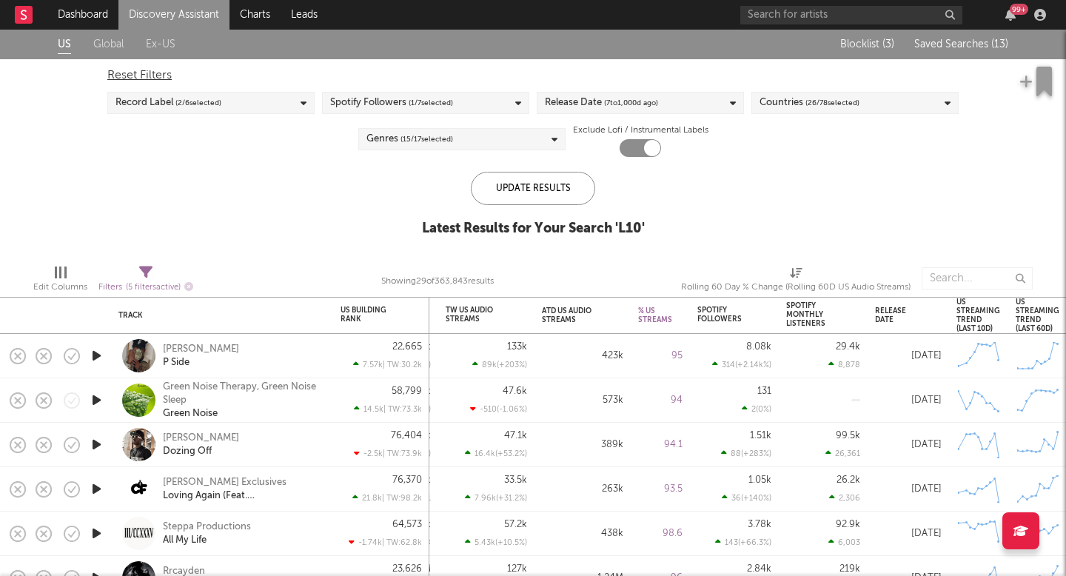
click at [986, 44] on span "Saved Searches ( 13 )" at bounding box center [962, 44] width 94 height 10
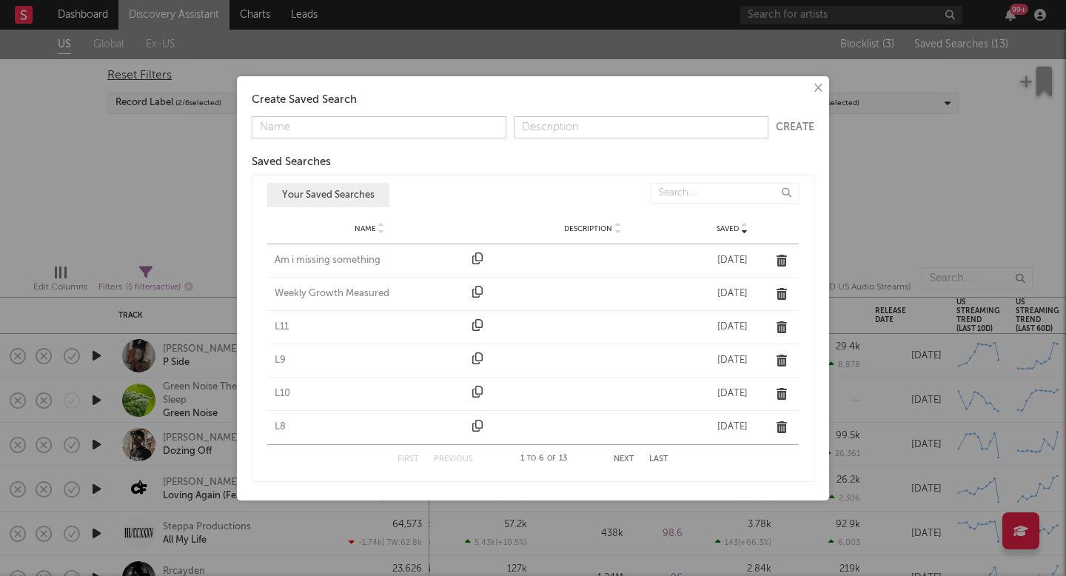
click at [278, 326] on div "L11" at bounding box center [370, 327] width 190 height 15
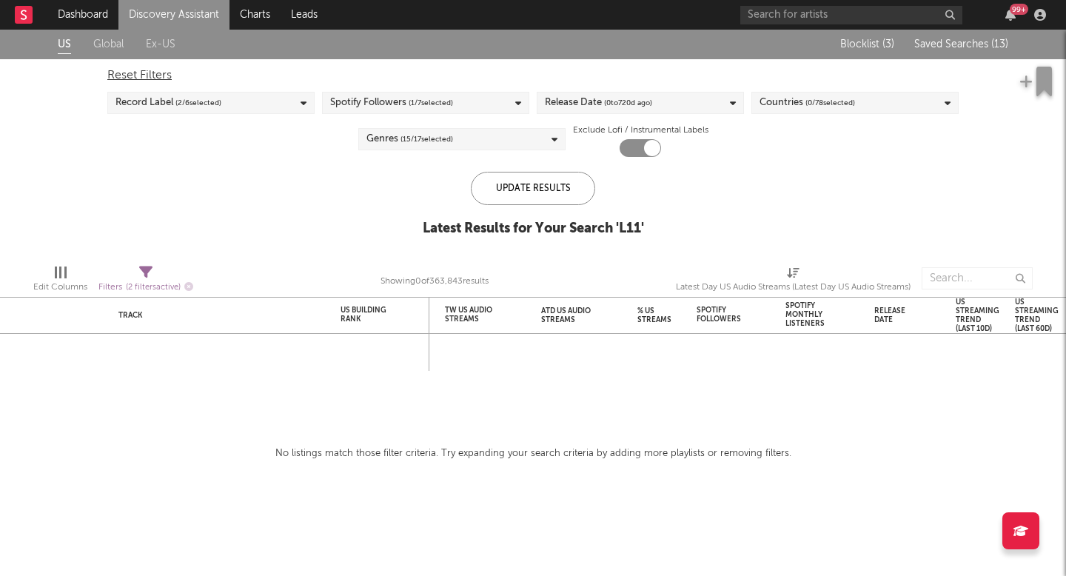
click at [967, 33] on div "Blocklist ( 3 ) Saved Searches ( 13 )" at bounding box center [916, 45] width 185 height 30
click at [964, 50] on div "Blocklist ( 3 ) Saved Searches ( 13 )" at bounding box center [916, 45] width 185 height 30
click at [942, 47] on span "Saved Searches ( 13 )" at bounding box center [962, 44] width 94 height 10
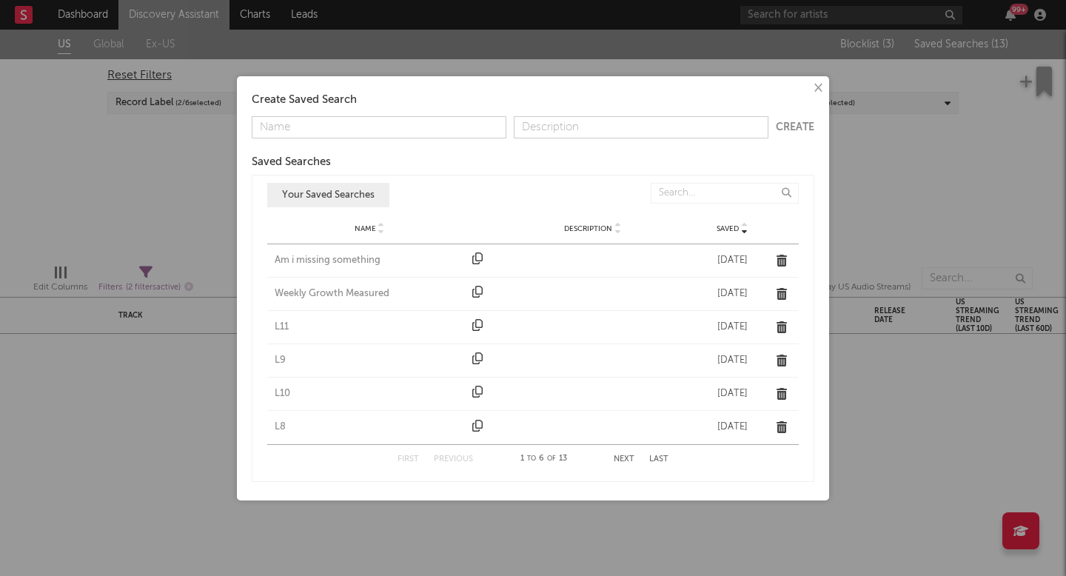
click at [327, 258] on div "Am i missing something" at bounding box center [370, 260] width 190 height 15
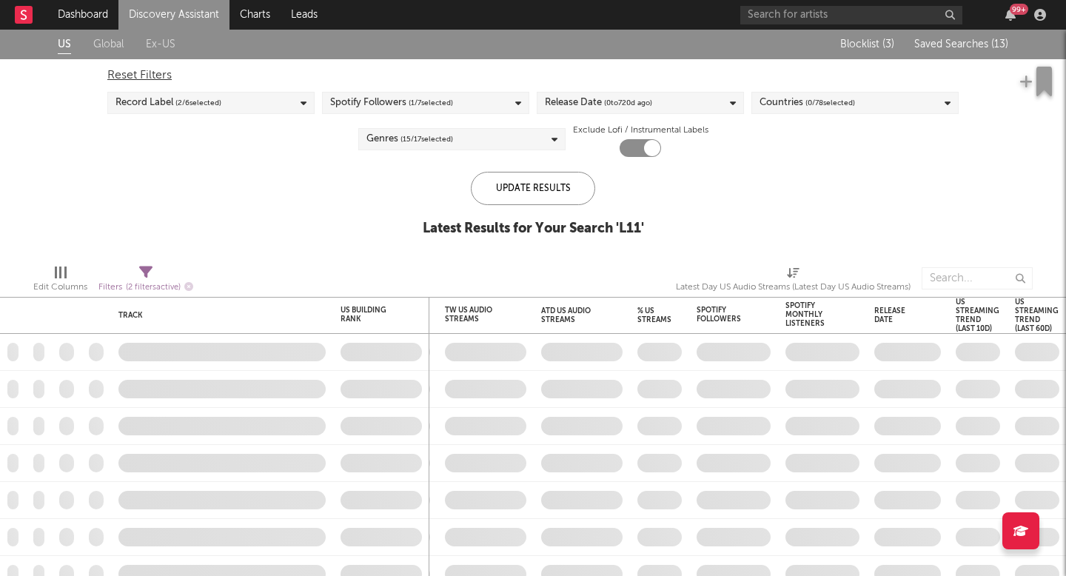
checkbox input "false"
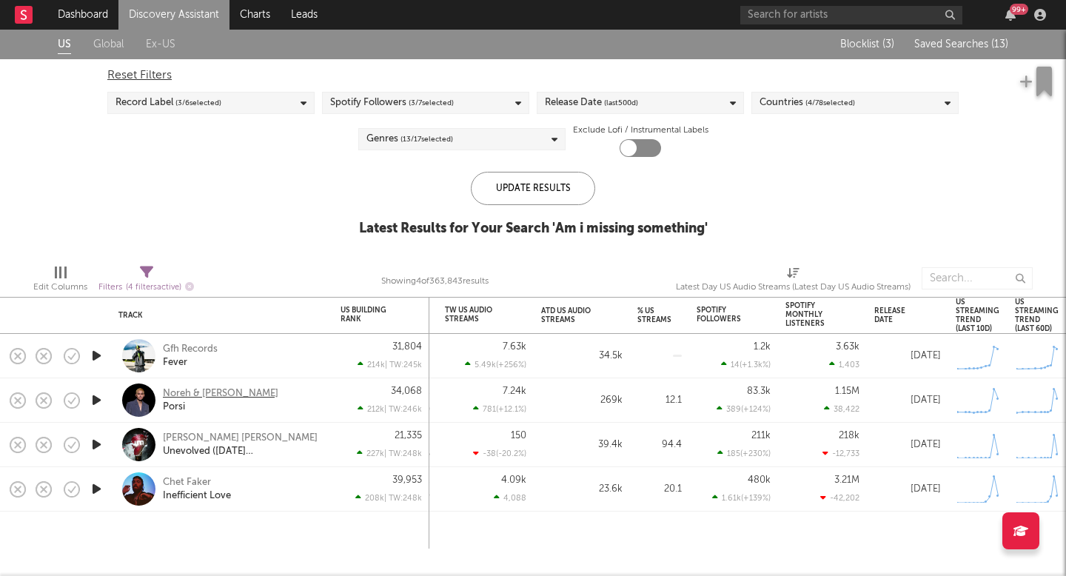
click at [247, 393] on div "Noreh & Sin Bandera" at bounding box center [221, 393] width 116 height 13
click at [80, 11] on link "Dashboard" at bounding box center [82, 15] width 71 height 30
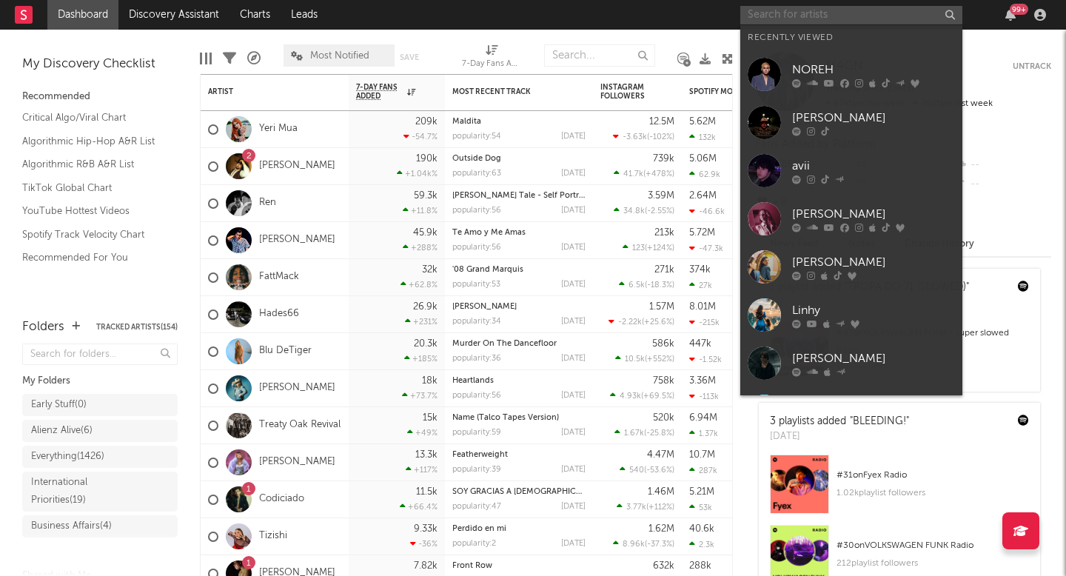
click at [823, 16] on input "text" at bounding box center [852, 15] width 222 height 19
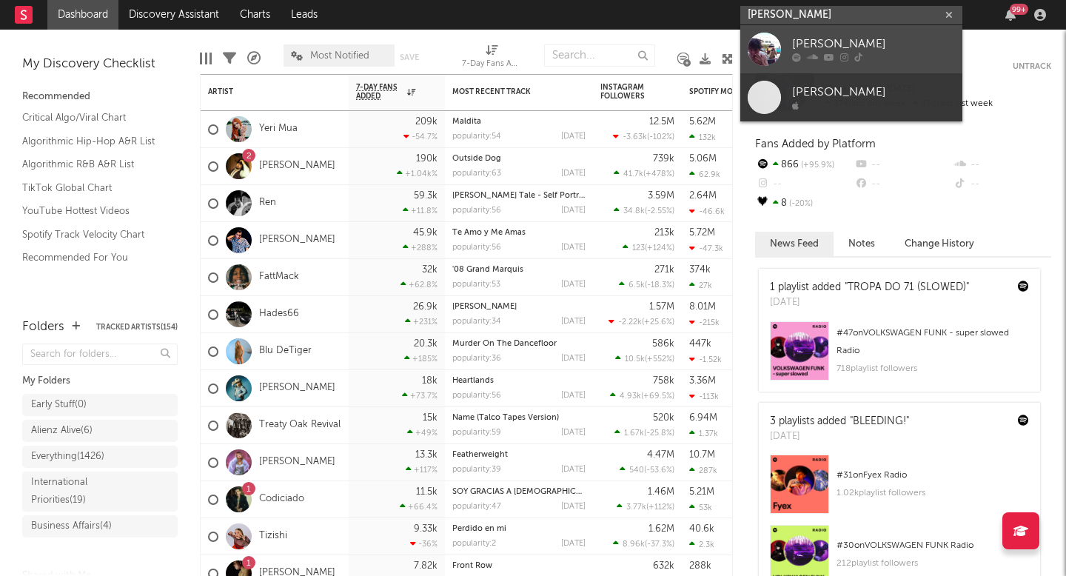
type input "benny bellson"
click at [875, 46] on div "Benny Bellson" at bounding box center [873, 45] width 163 height 18
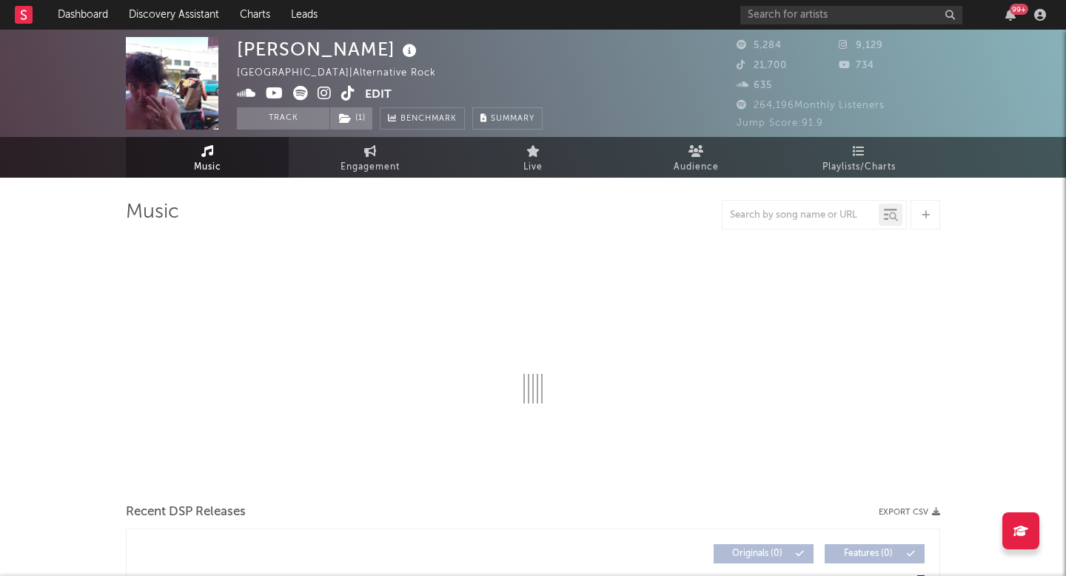
select select "6m"
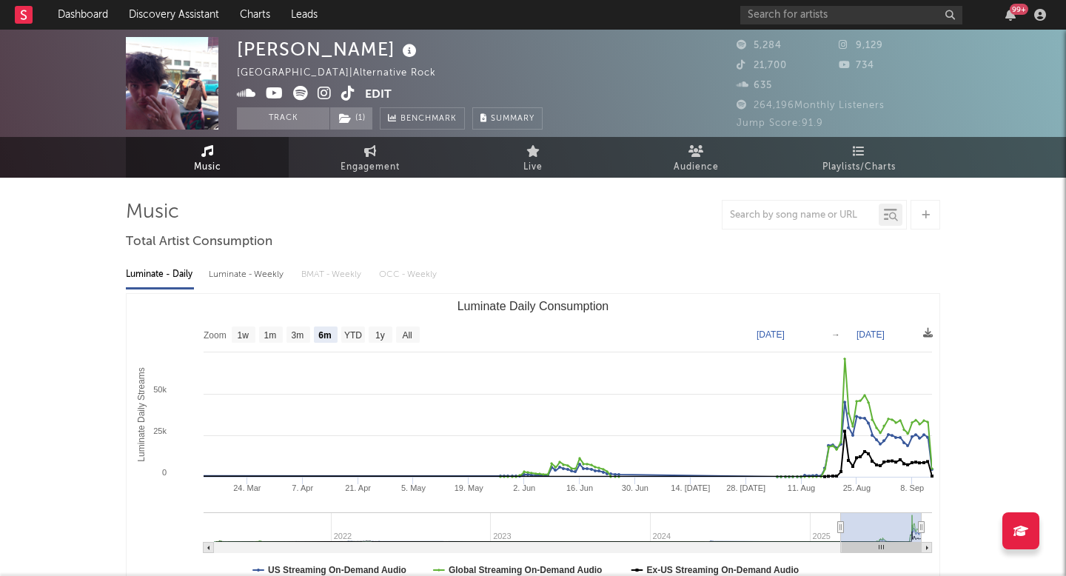
click at [323, 93] on icon at bounding box center [325, 93] width 14 height 15
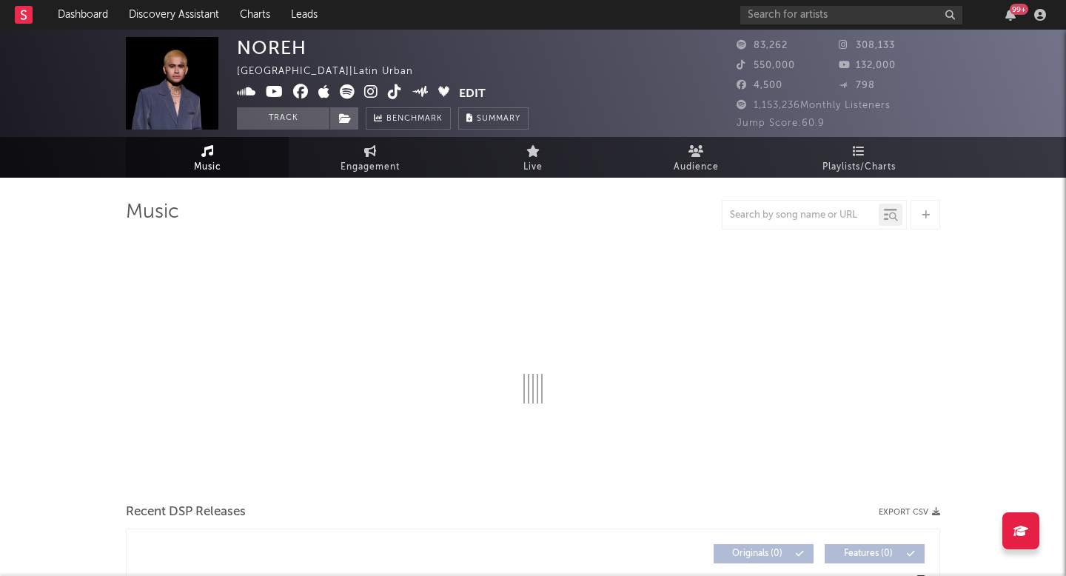
select select "6m"
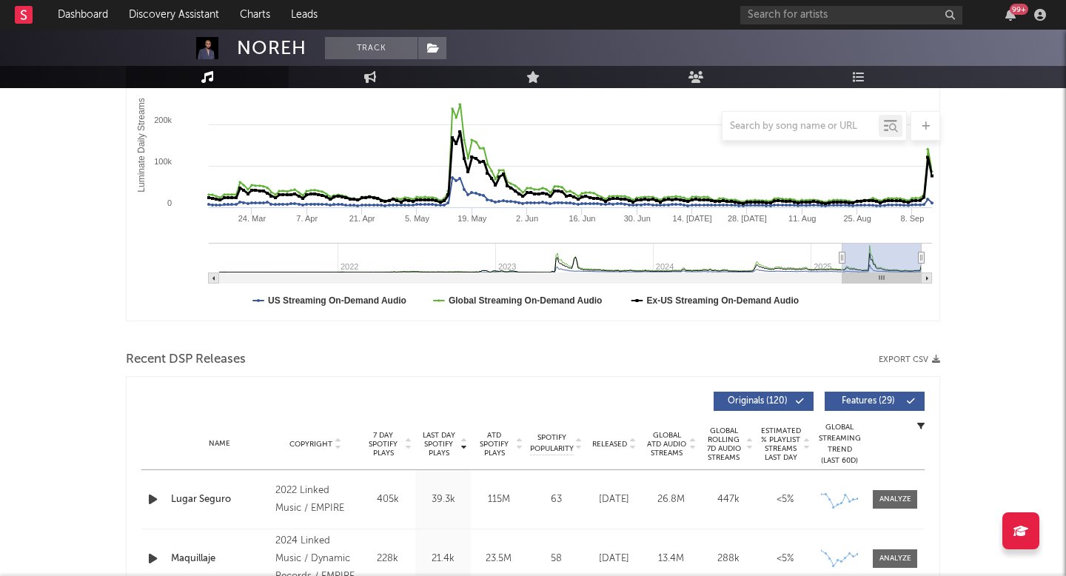
scroll to position [427, 0]
